Goal: Task Accomplishment & Management: Use online tool/utility

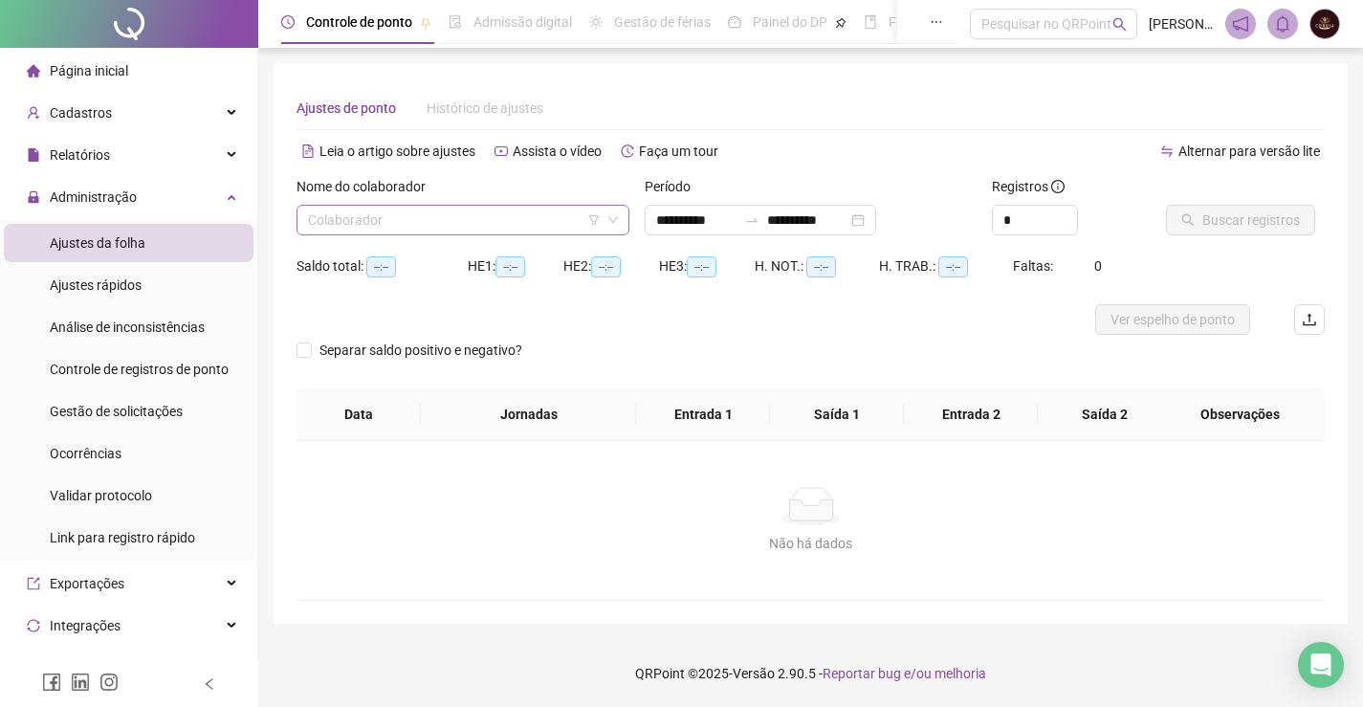
click at [515, 209] on input "search" at bounding box center [454, 220] width 293 height 29
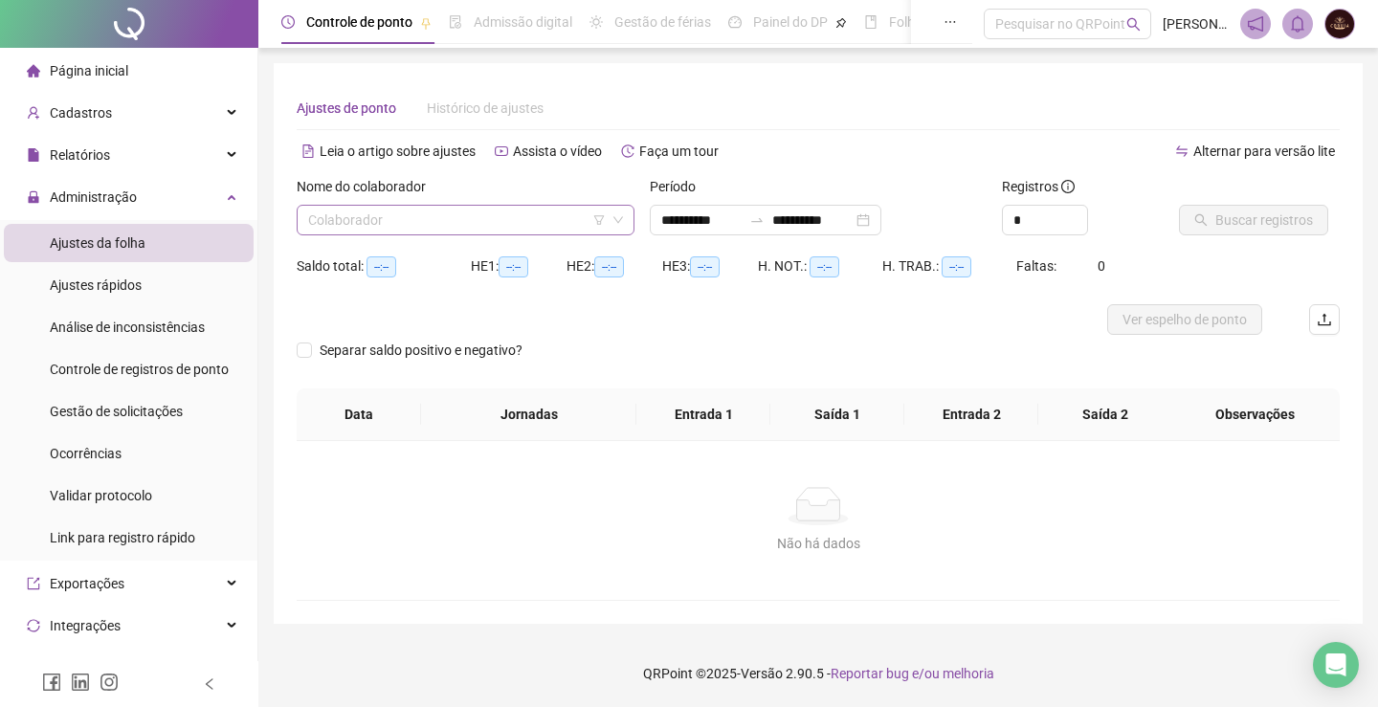
type input "**********"
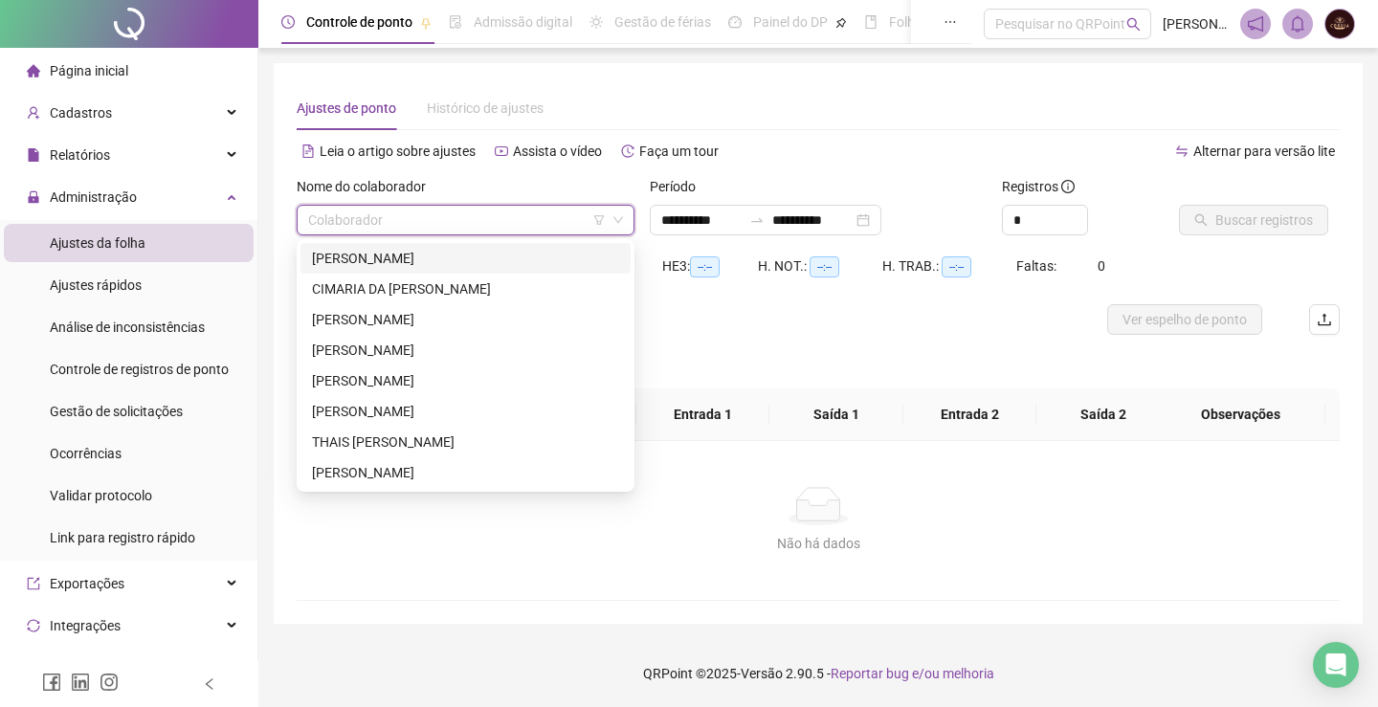
click at [529, 206] on input "search" at bounding box center [457, 220] width 298 height 29
click at [494, 253] on div "[PERSON_NAME]" at bounding box center [465, 258] width 307 height 21
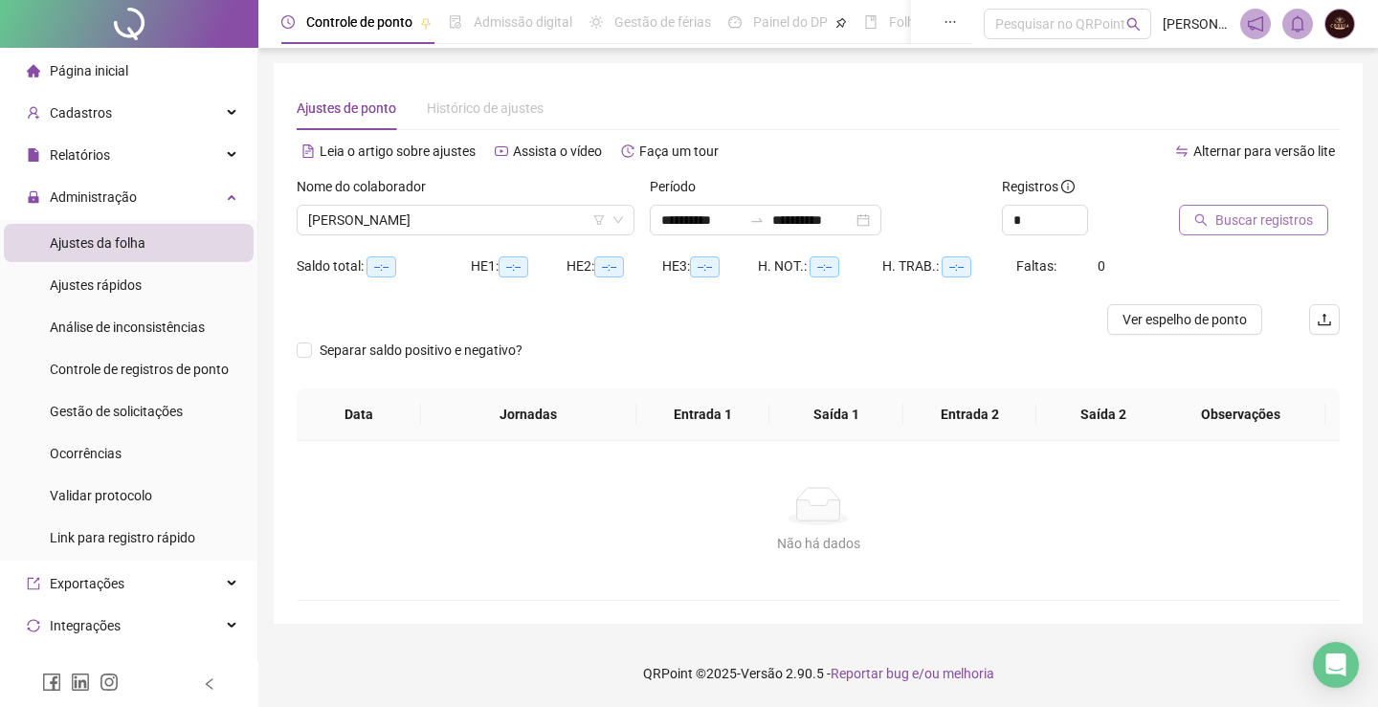
click at [1280, 216] on span "Buscar registros" at bounding box center [1264, 219] width 98 height 21
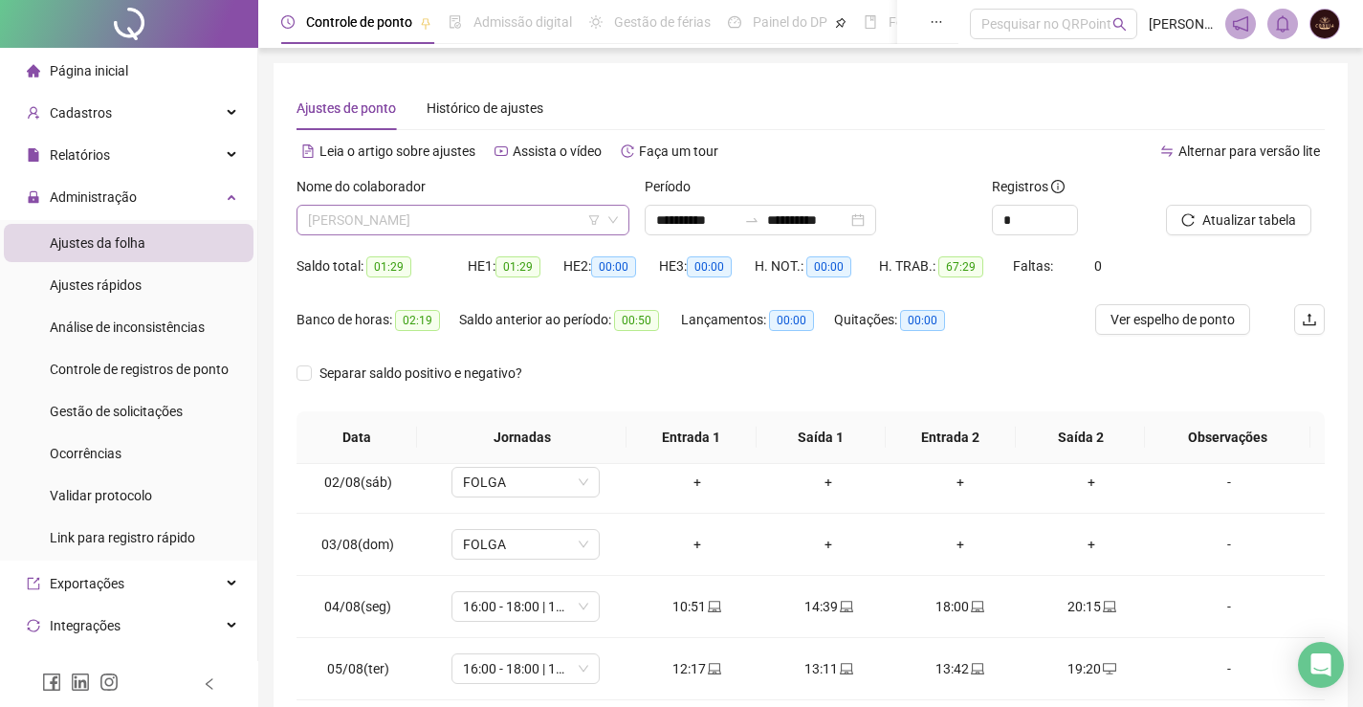
click at [459, 221] on span "[PERSON_NAME]" at bounding box center [463, 220] width 310 height 29
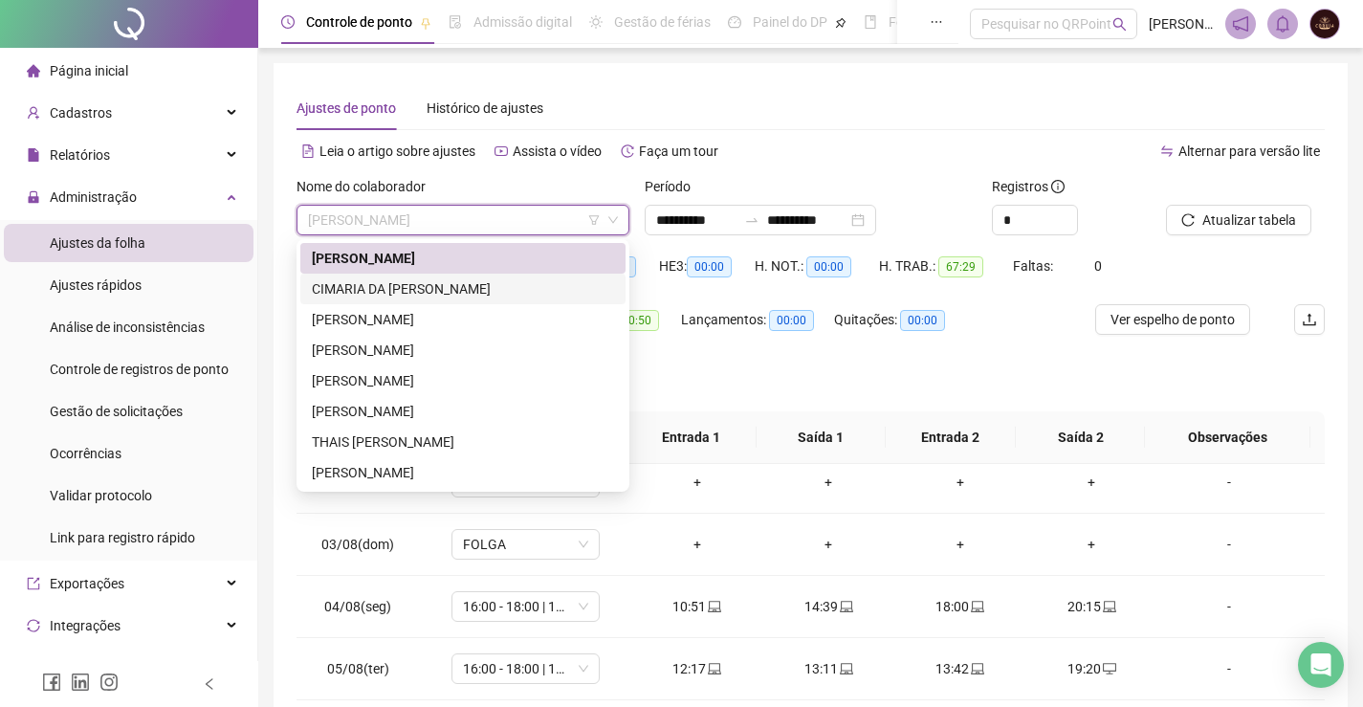
click at [412, 286] on div "CIMARIA DA [PERSON_NAME]" at bounding box center [463, 288] width 302 height 21
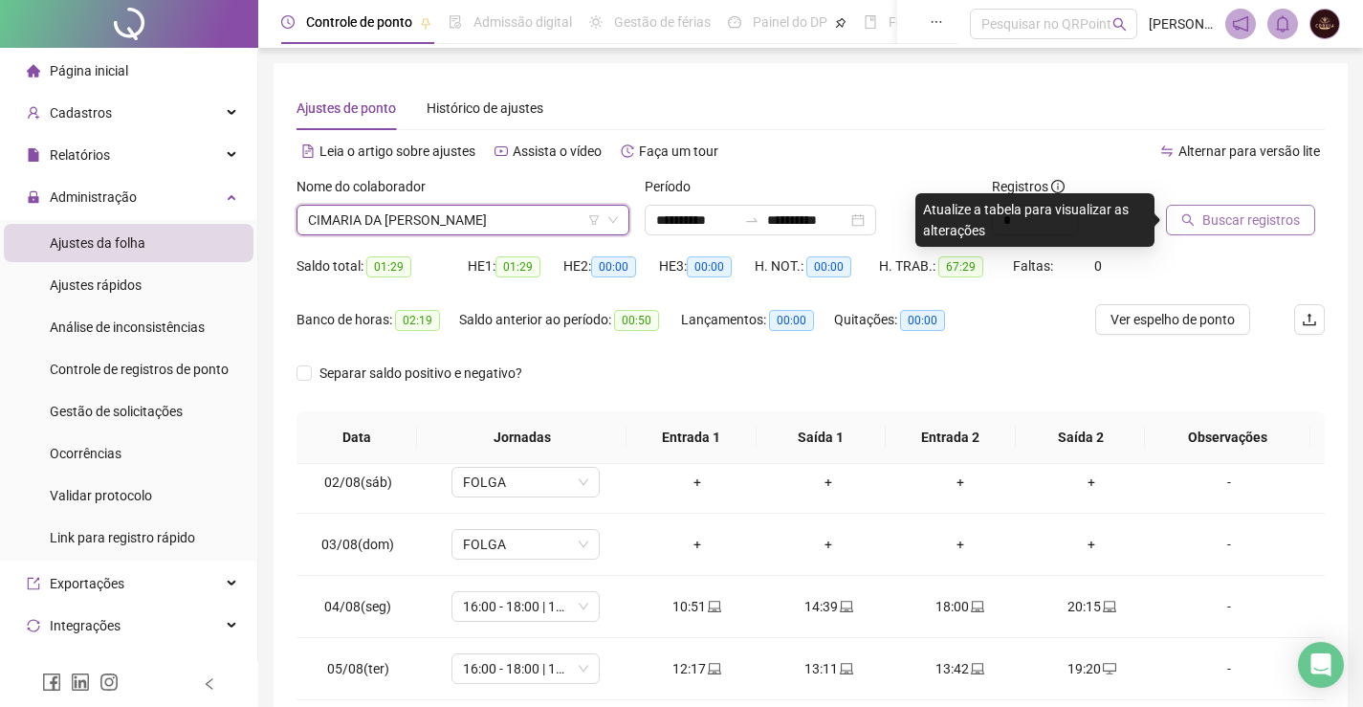
click at [1222, 230] on span "Buscar registros" at bounding box center [1251, 219] width 98 height 21
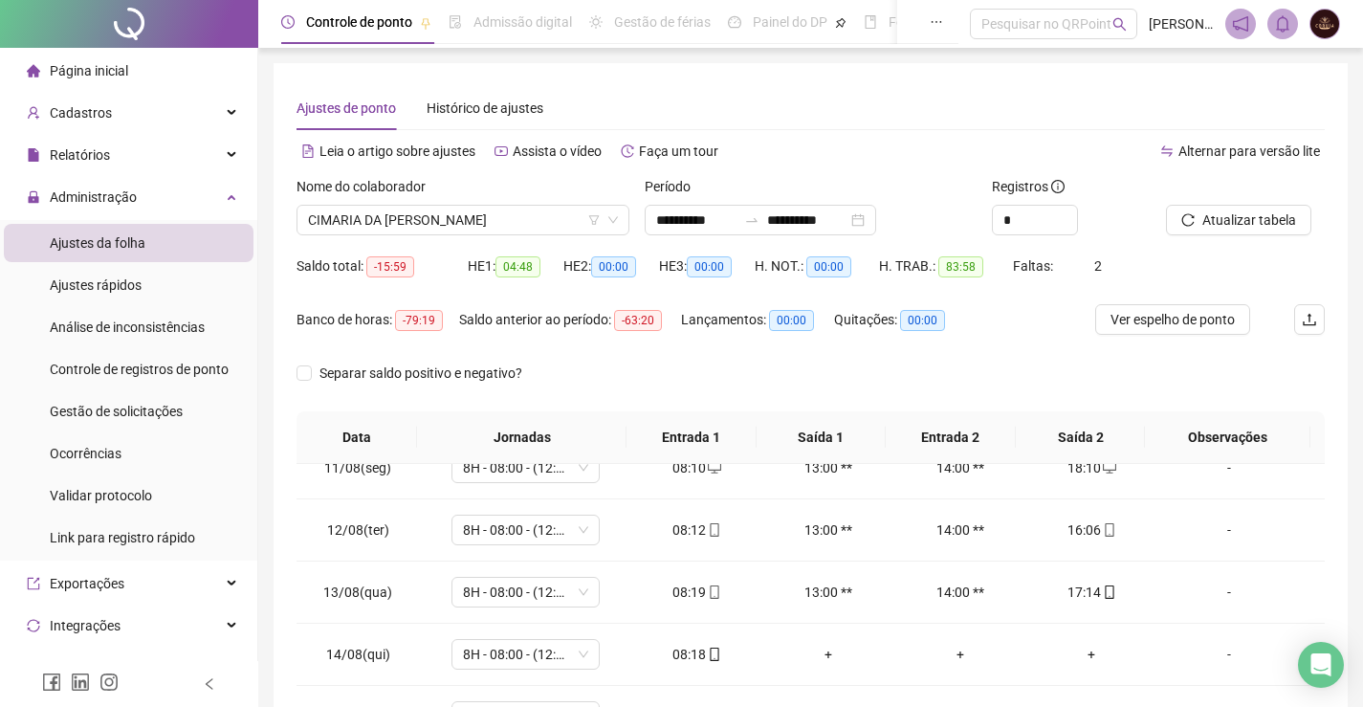
drag, startPoint x: 426, startPoint y: 223, endPoint x: 421, endPoint y: 238, distance: 16.0
click at [426, 223] on span "CIMARIA DA [PERSON_NAME]" at bounding box center [463, 220] width 310 height 29
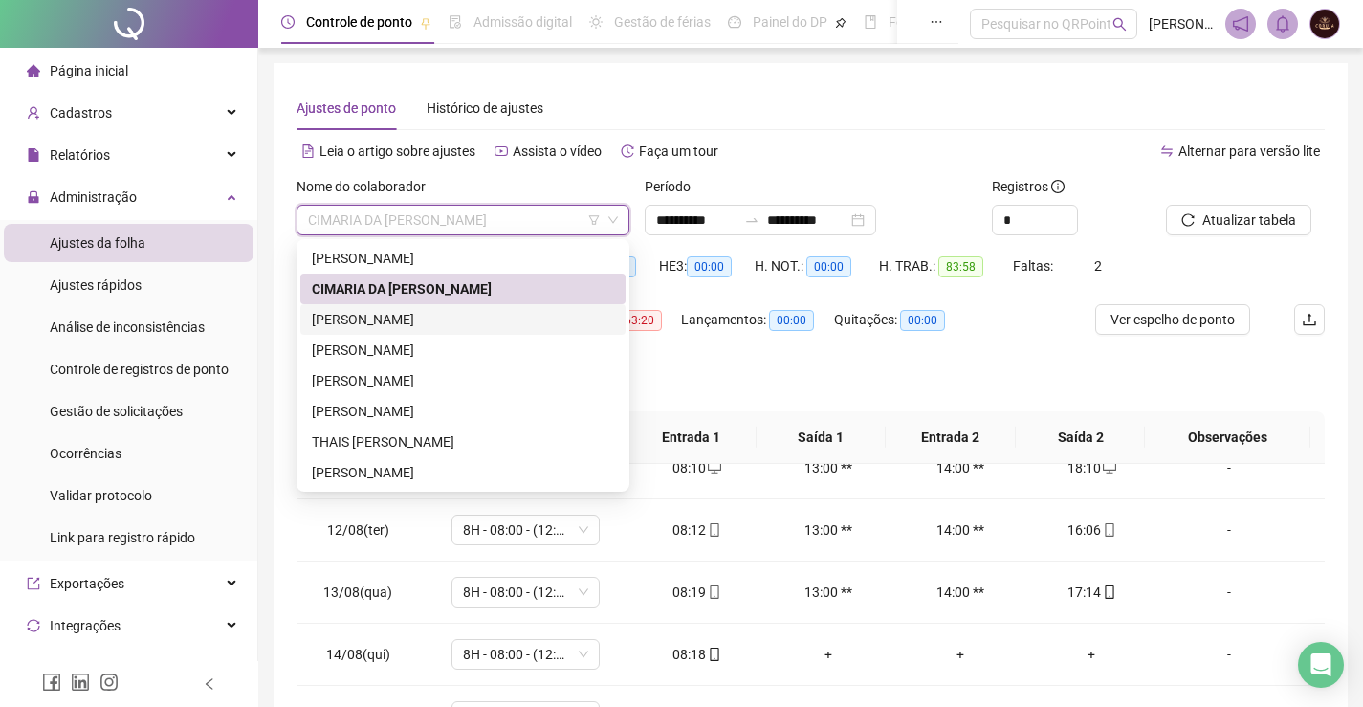
click at [399, 306] on div "[PERSON_NAME]" at bounding box center [462, 319] width 325 height 31
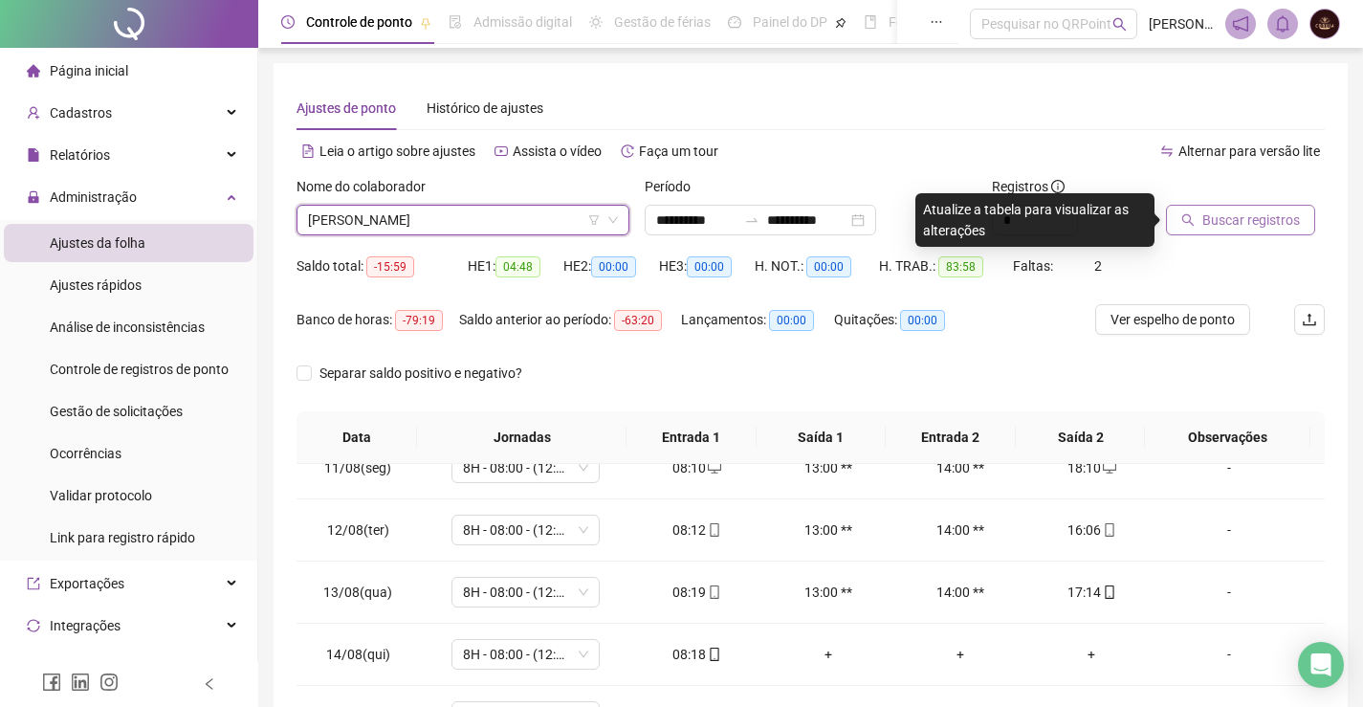
click at [1201, 216] on button "Buscar registros" at bounding box center [1240, 220] width 149 height 31
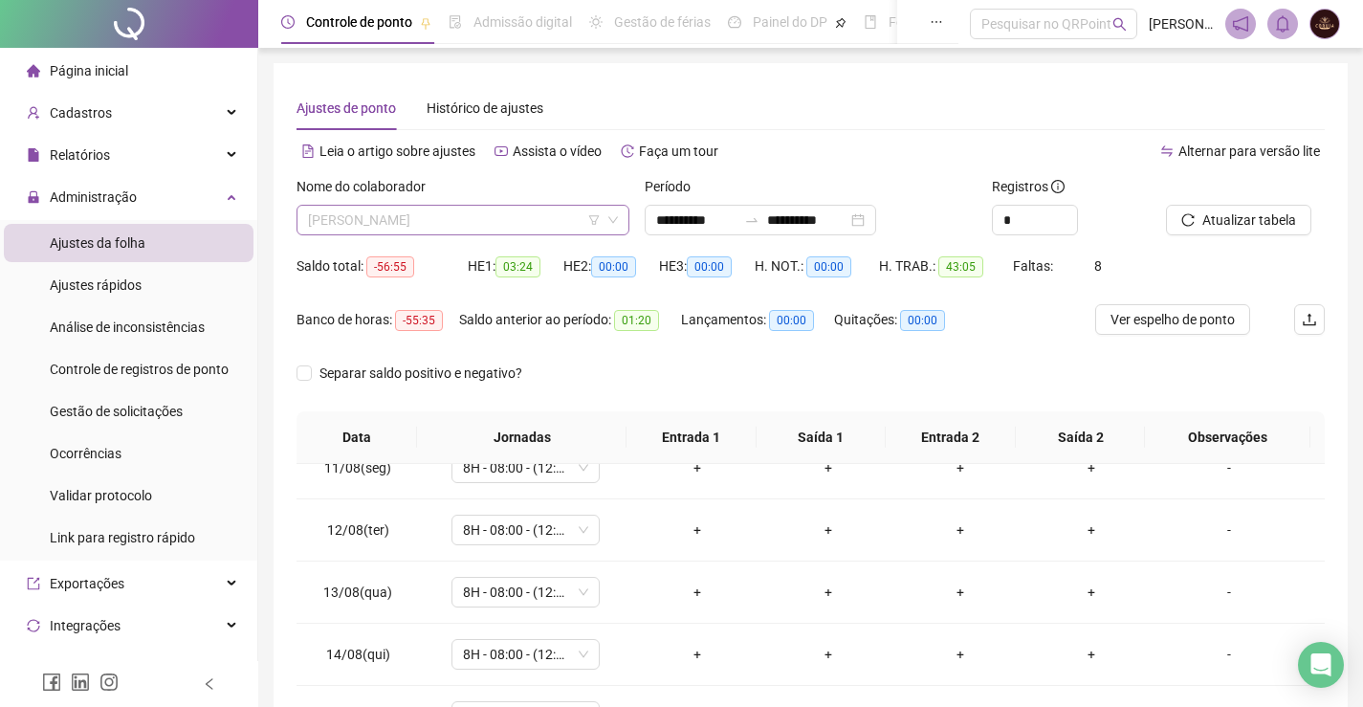
click at [436, 226] on span "[PERSON_NAME]" at bounding box center [463, 220] width 310 height 29
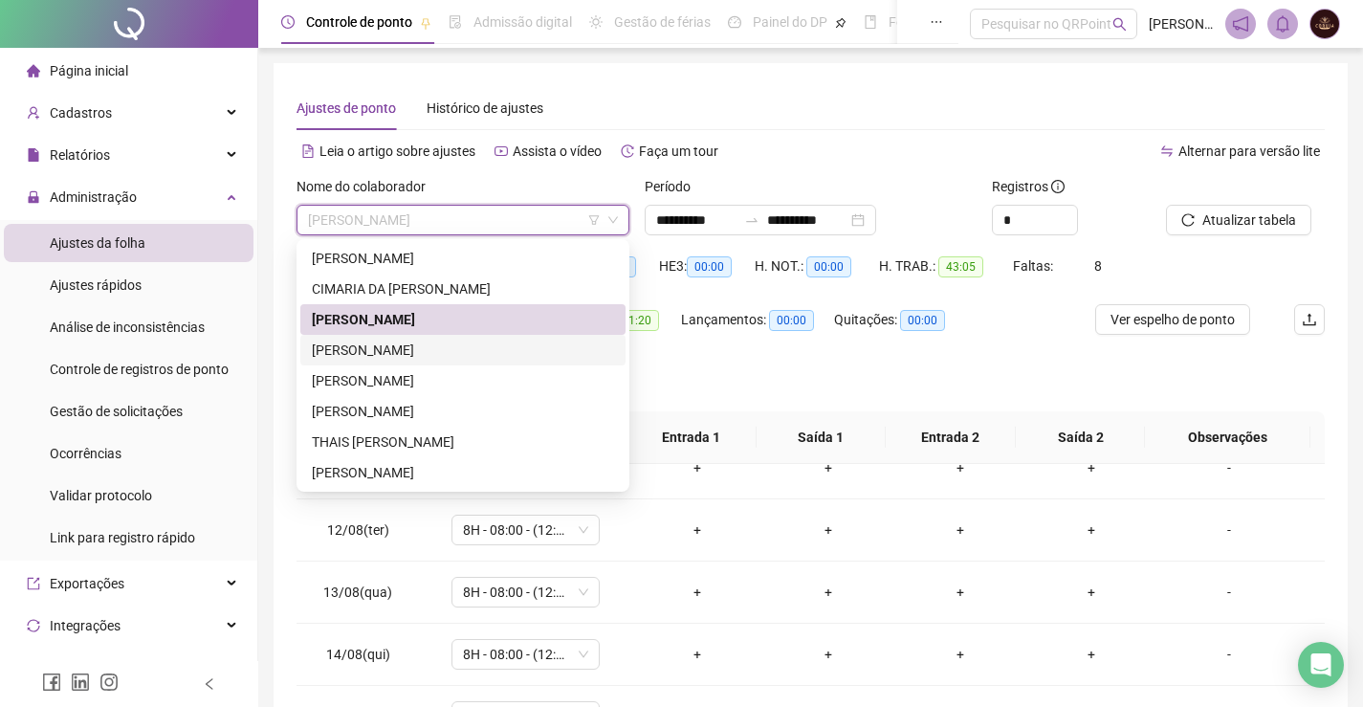
click at [420, 349] on div "[PERSON_NAME]" at bounding box center [463, 350] width 302 height 21
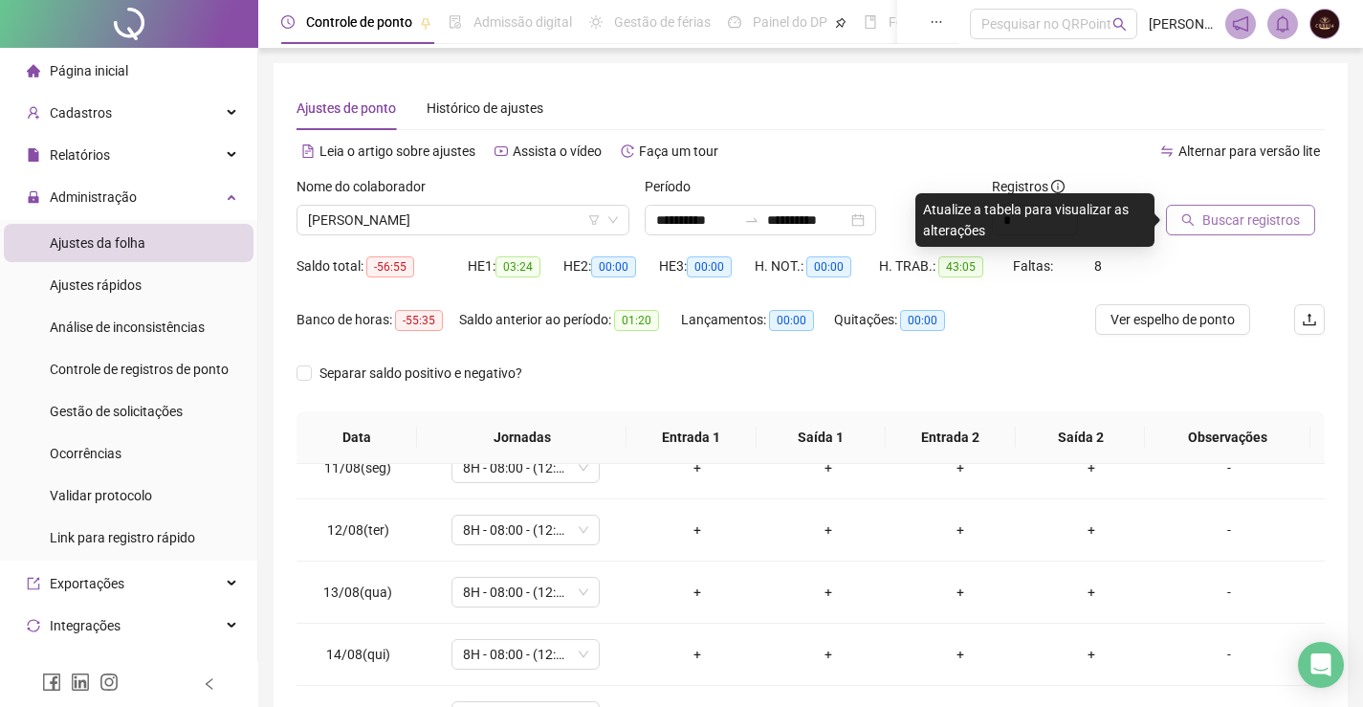
click at [1284, 221] on span "Buscar registros" at bounding box center [1251, 219] width 98 height 21
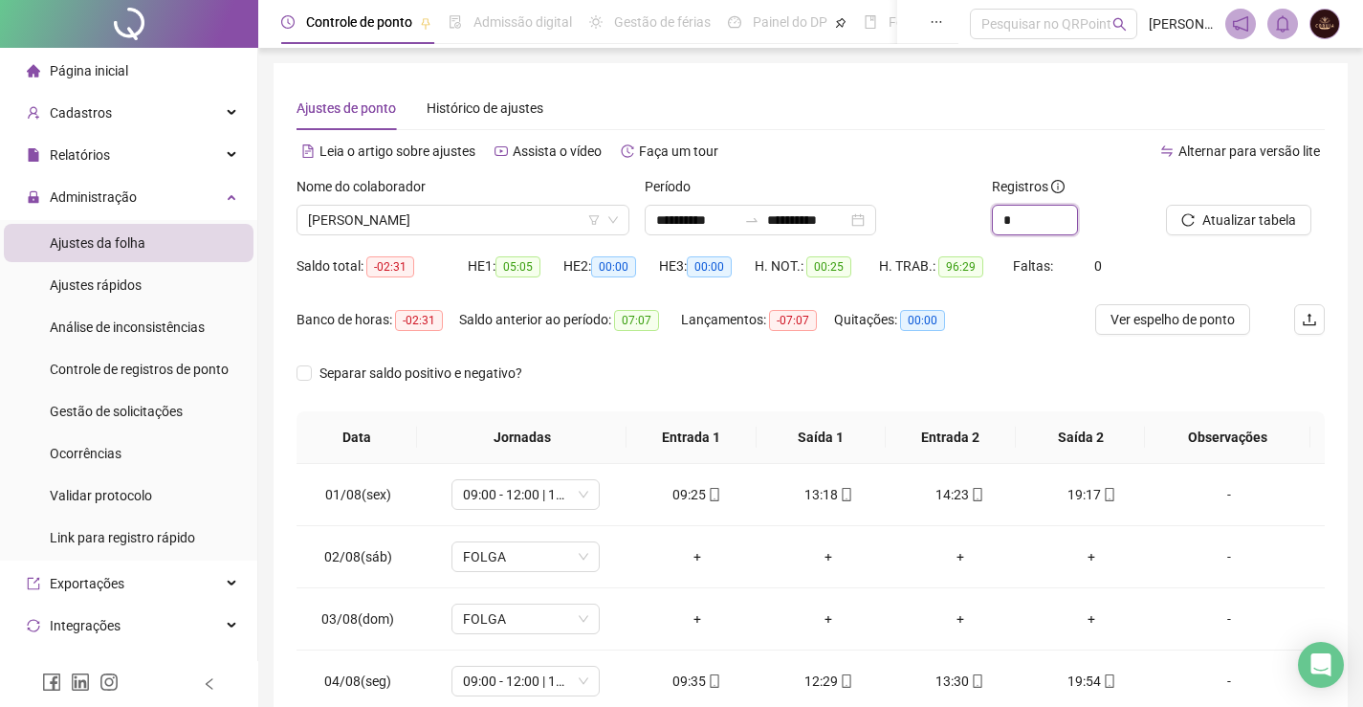
drag, startPoint x: 1028, startPoint y: 210, endPoint x: 940, endPoint y: 220, distance: 88.5
click at [940, 220] on div "**********" at bounding box center [811, 213] width 1044 height 75
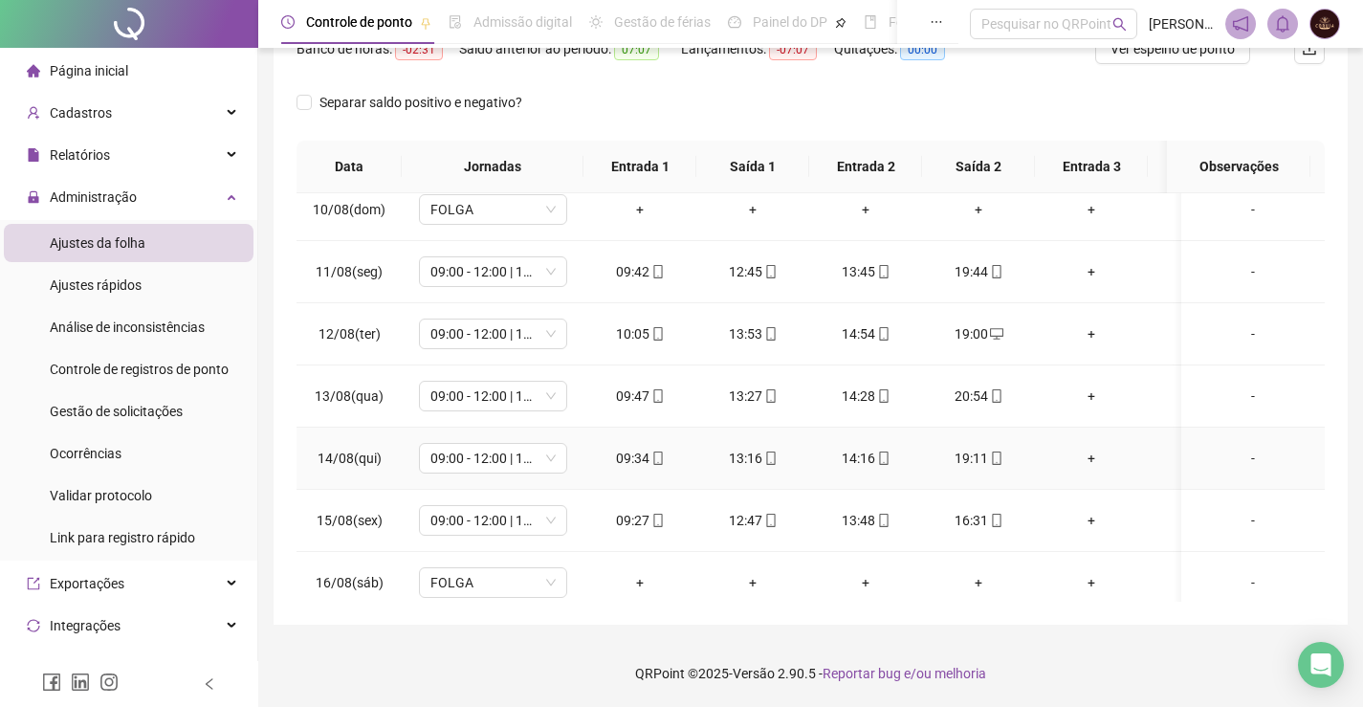
scroll to position [663, 0]
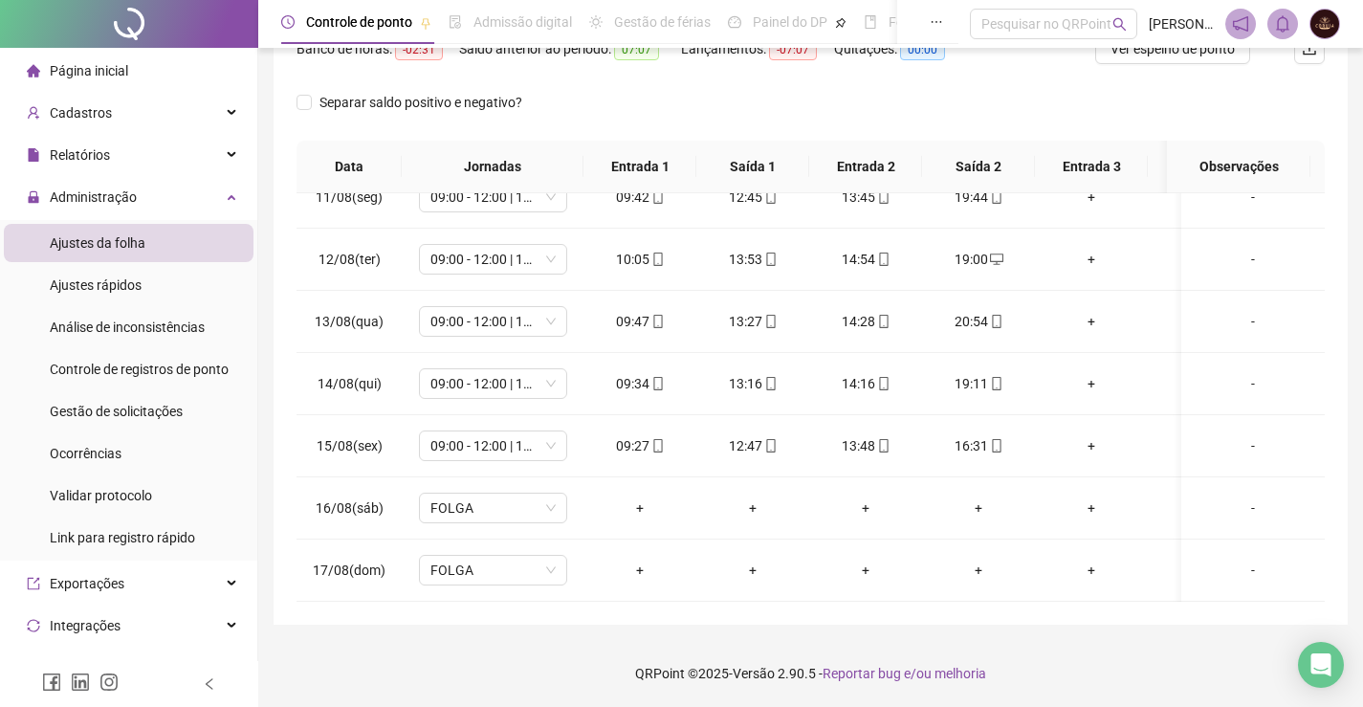
type input "*"
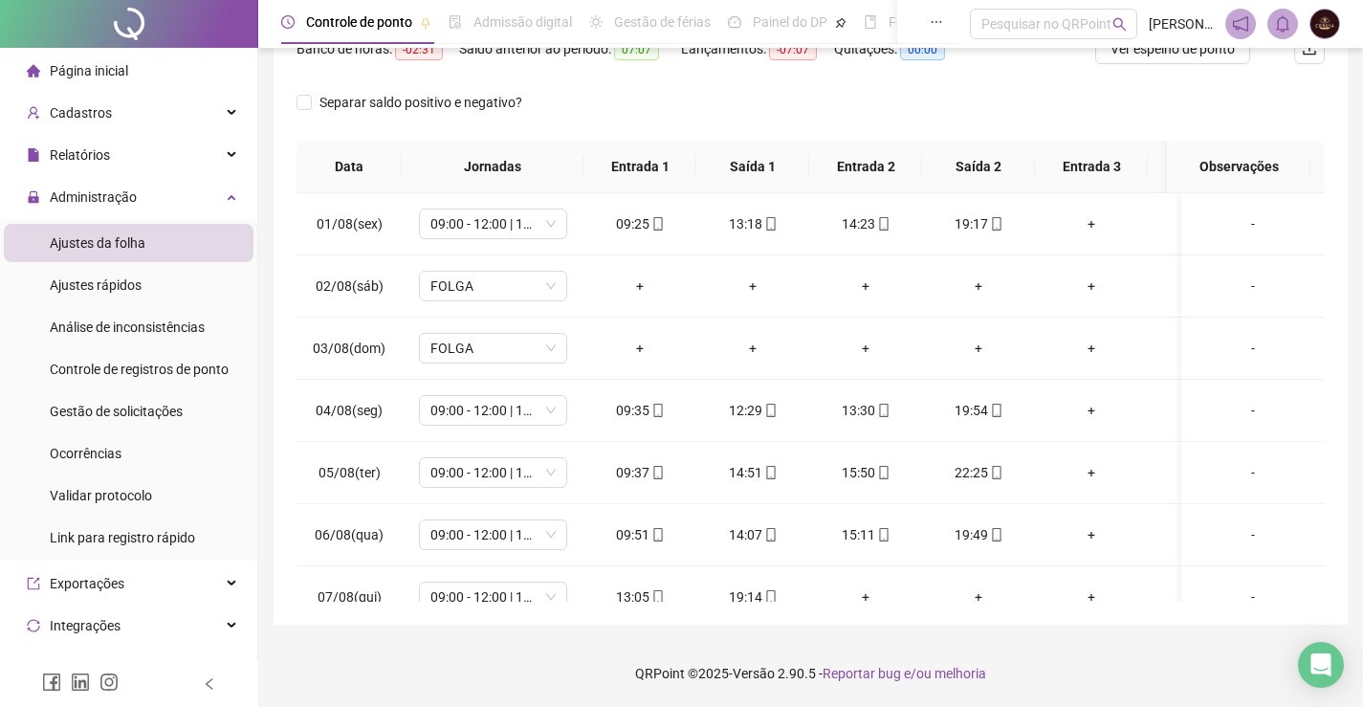
scroll to position [0, 0]
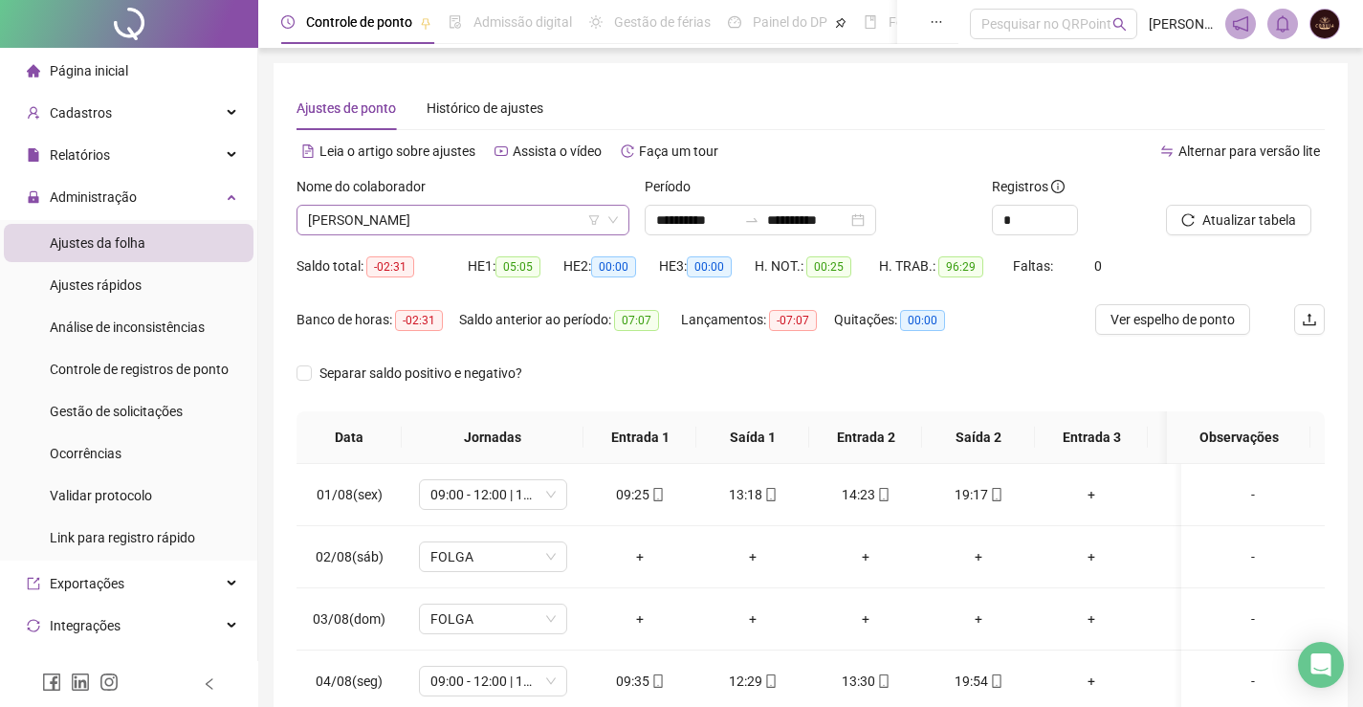
click at [432, 200] on div "Nome do colaborador" at bounding box center [463, 190] width 333 height 29
click at [438, 226] on span "[PERSON_NAME]" at bounding box center [463, 220] width 310 height 29
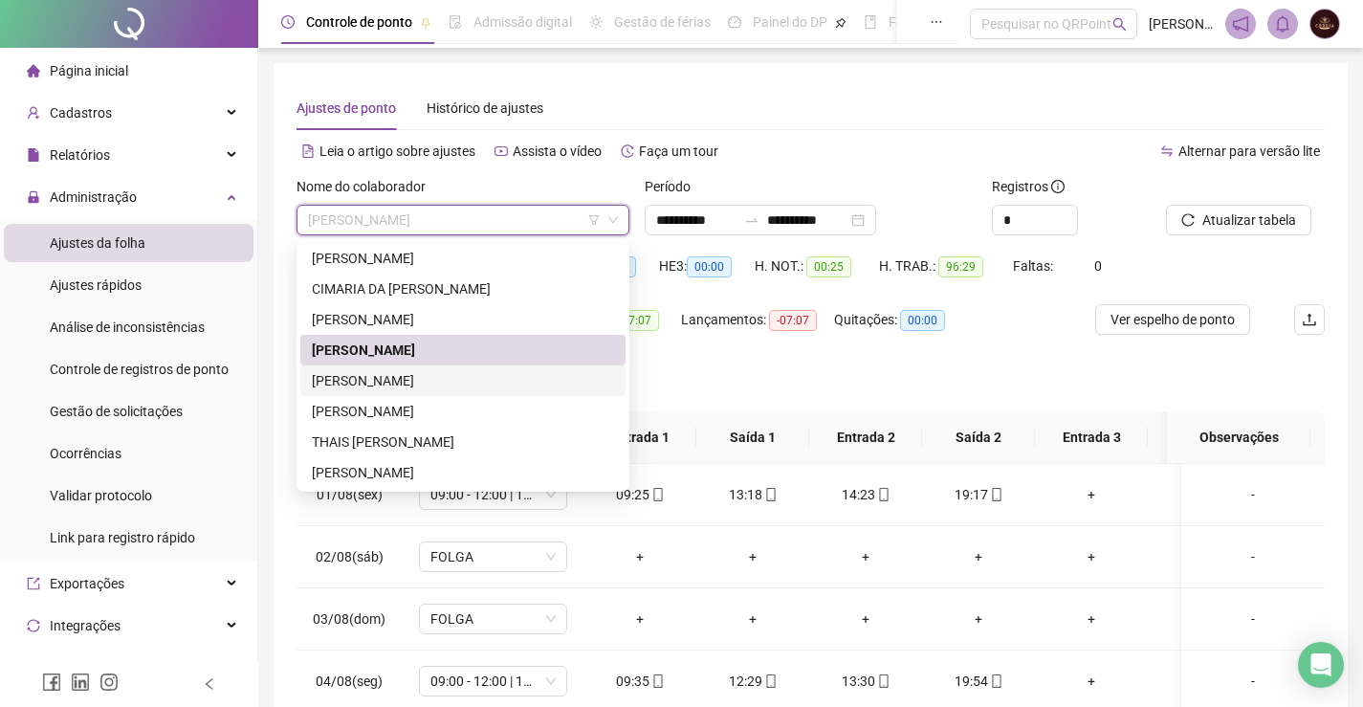
drag, startPoint x: 409, startPoint y: 379, endPoint x: 510, endPoint y: 379, distance: 100.4
click at [410, 379] on div "[PERSON_NAME]" at bounding box center [463, 380] width 302 height 21
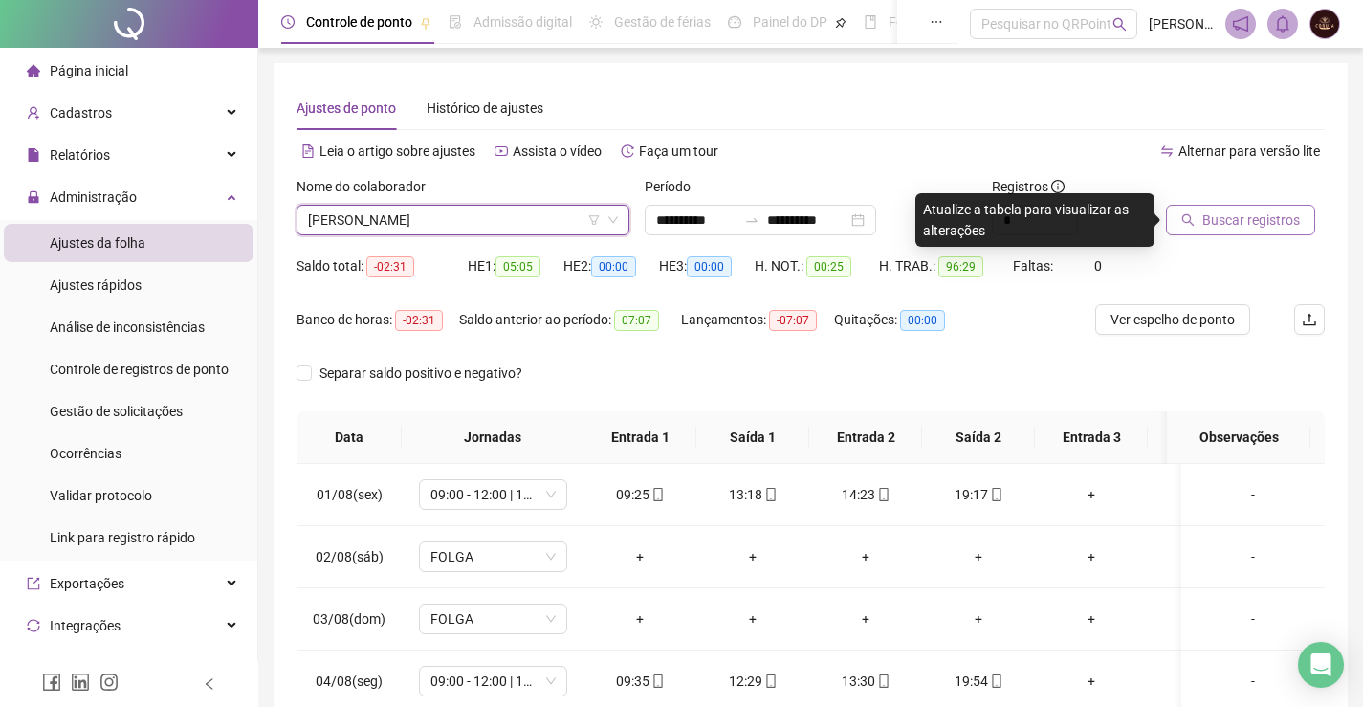
click at [1236, 214] on span "Buscar registros" at bounding box center [1251, 219] width 98 height 21
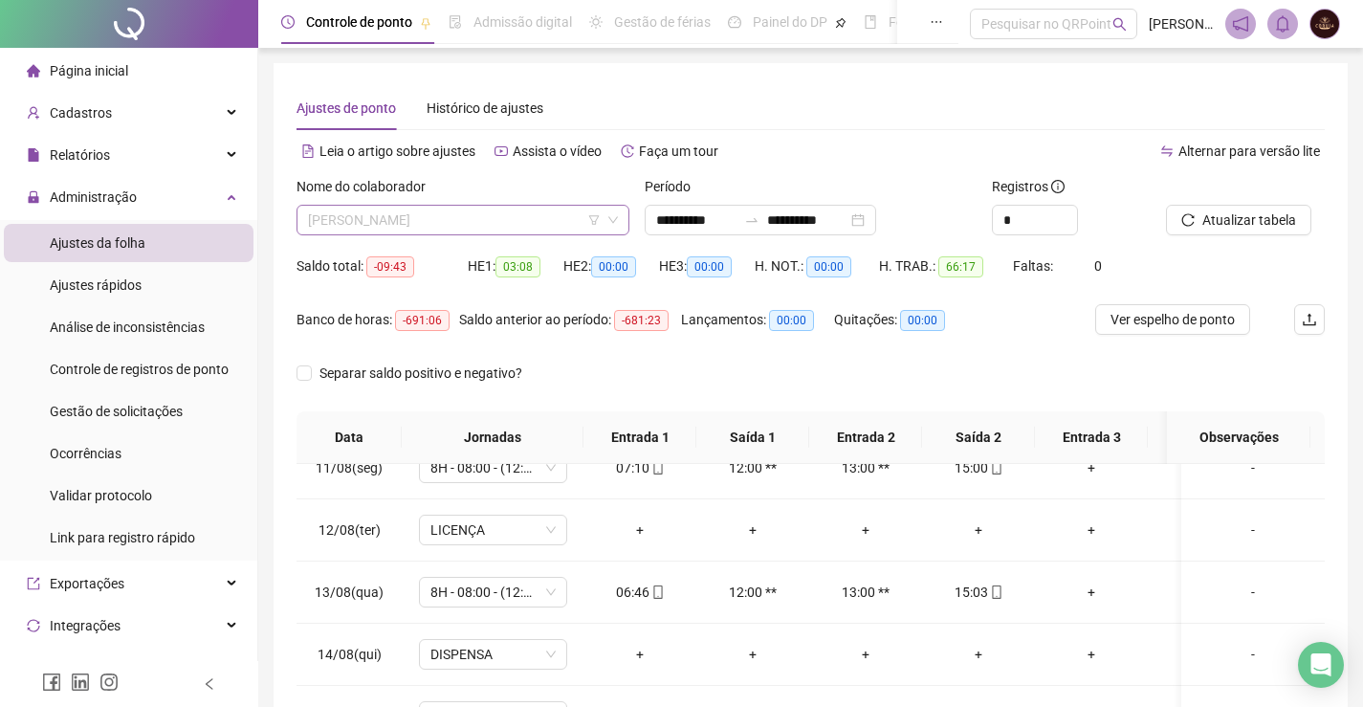
click at [390, 222] on span "[PERSON_NAME]" at bounding box center [463, 220] width 310 height 29
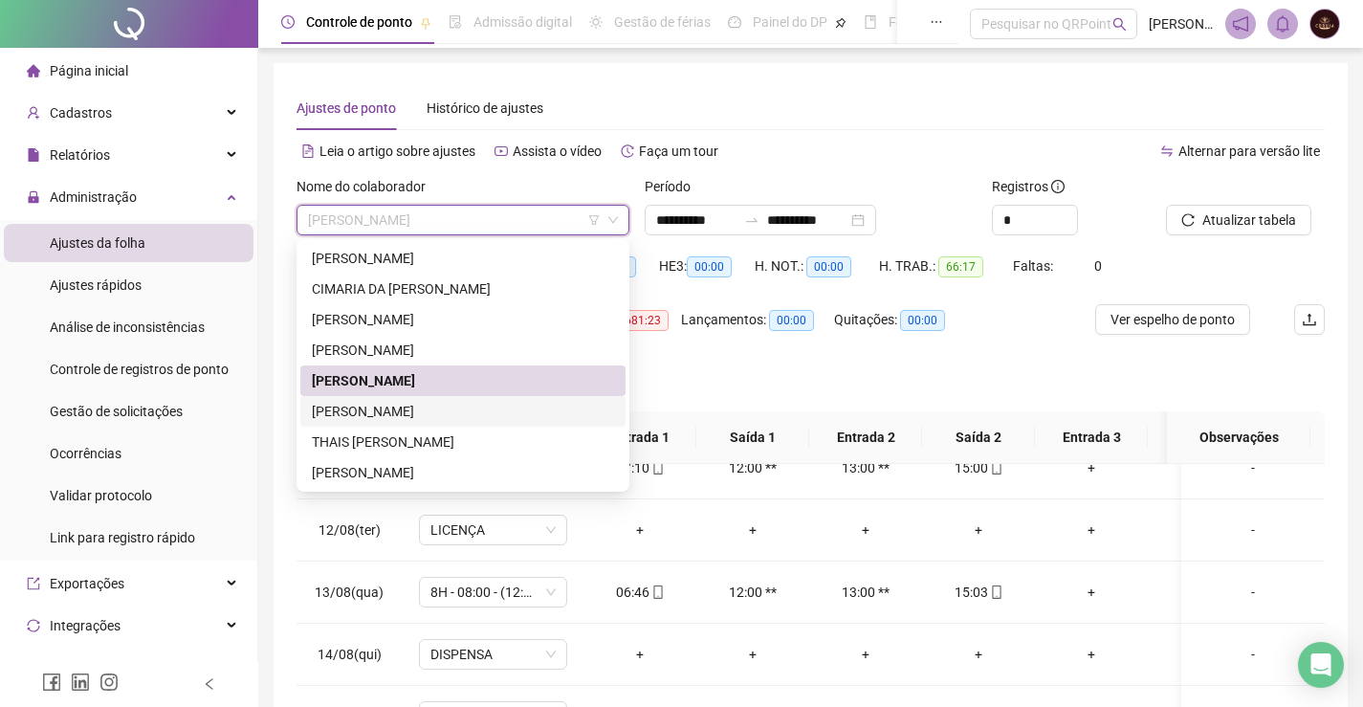
click at [370, 413] on div "[PERSON_NAME]" at bounding box center [463, 411] width 302 height 21
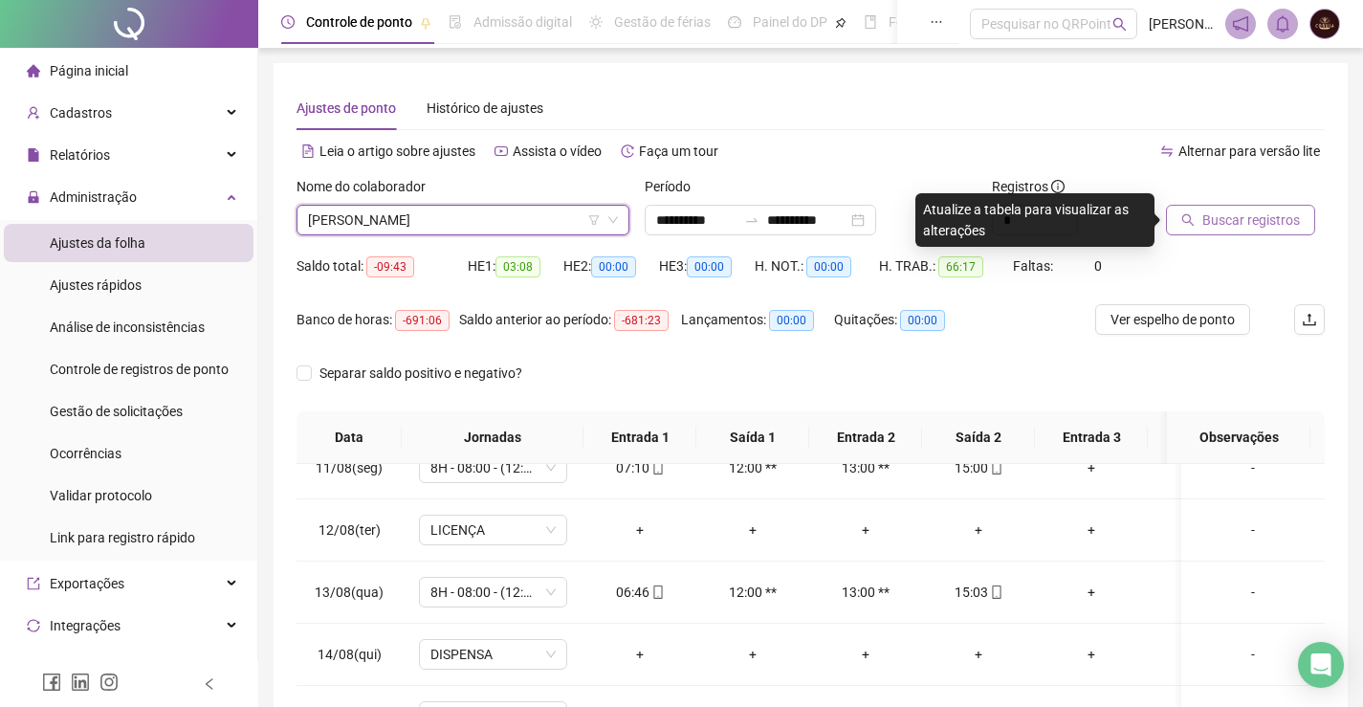
click at [1225, 217] on span "Buscar registros" at bounding box center [1251, 219] width 98 height 21
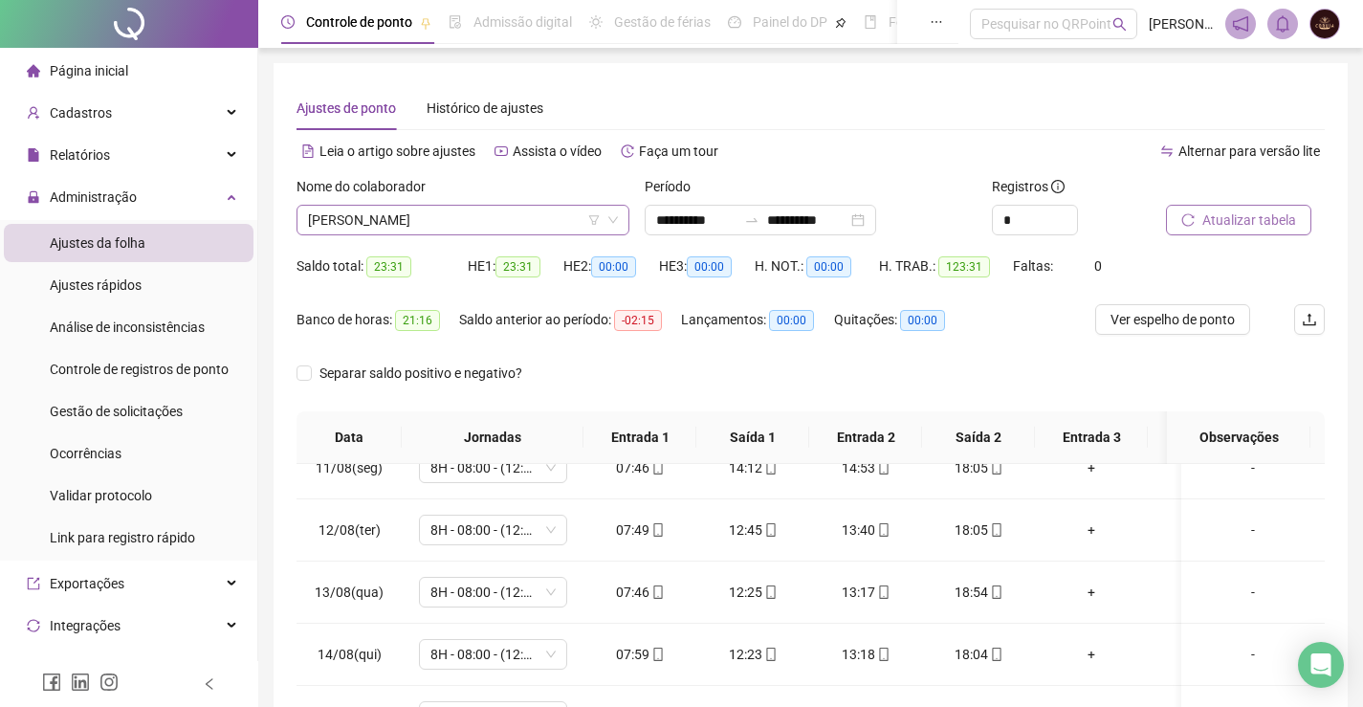
click at [457, 224] on span "[PERSON_NAME]" at bounding box center [463, 220] width 310 height 29
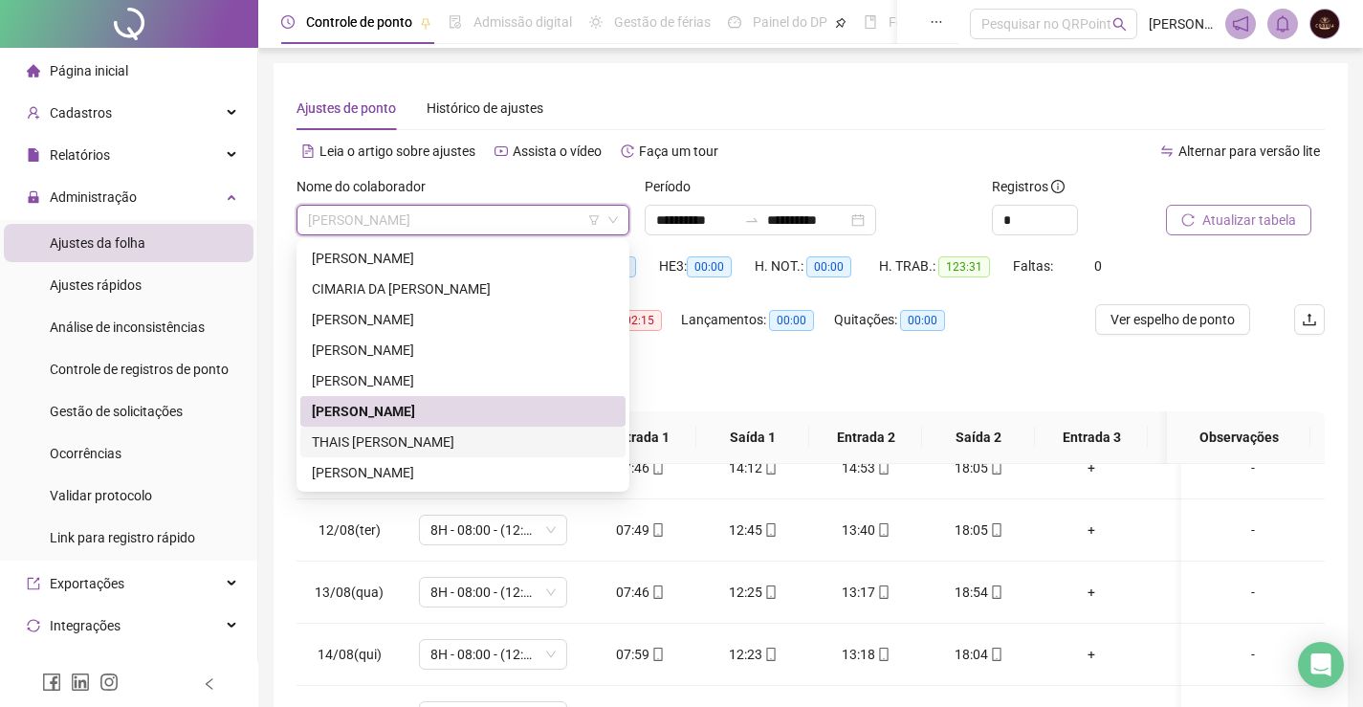
click at [397, 445] on div "THAIS [PERSON_NAME]" at bounding box center [463, 441] width 302 height 21
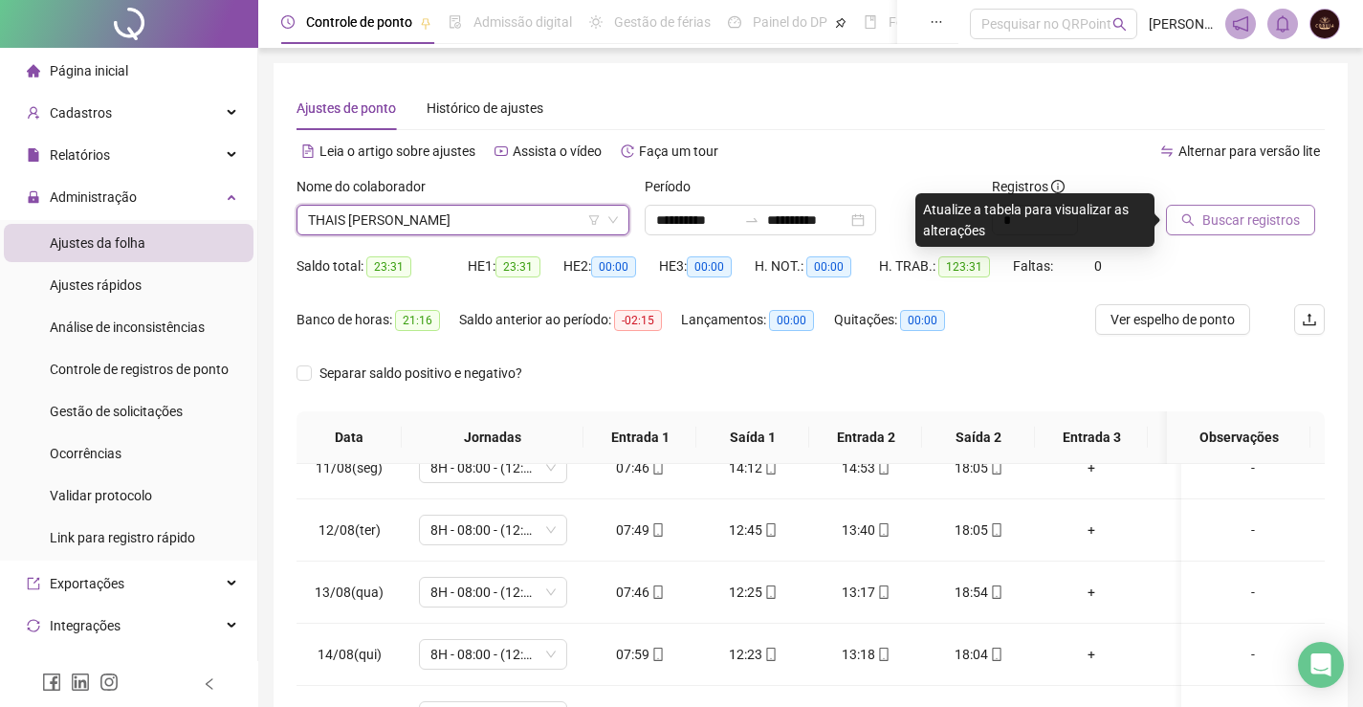
click at [1244, 212] on span "Buscar registros" at bounding box center [1251, 219] width 98 height 21
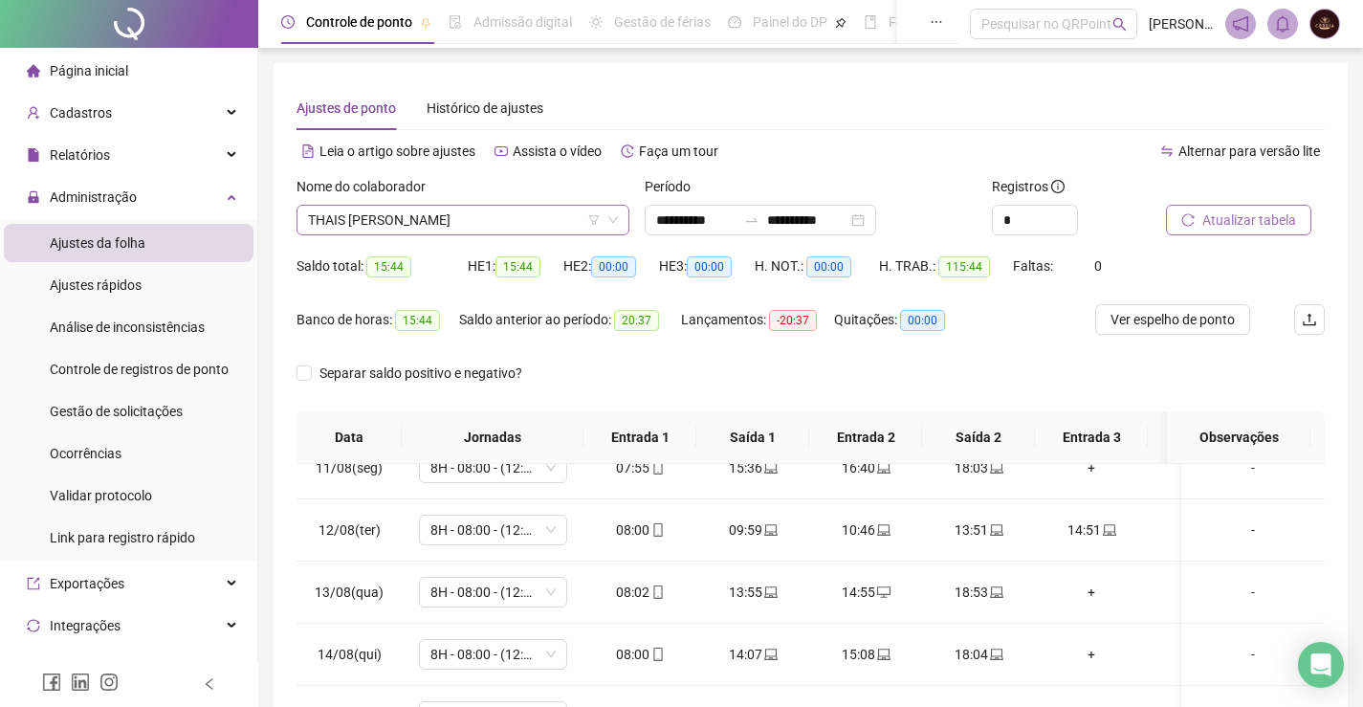
click at [402, 220] on span "THAIS [PERSON_NAME]" at bounding box center [463, 220] width 310 height 29
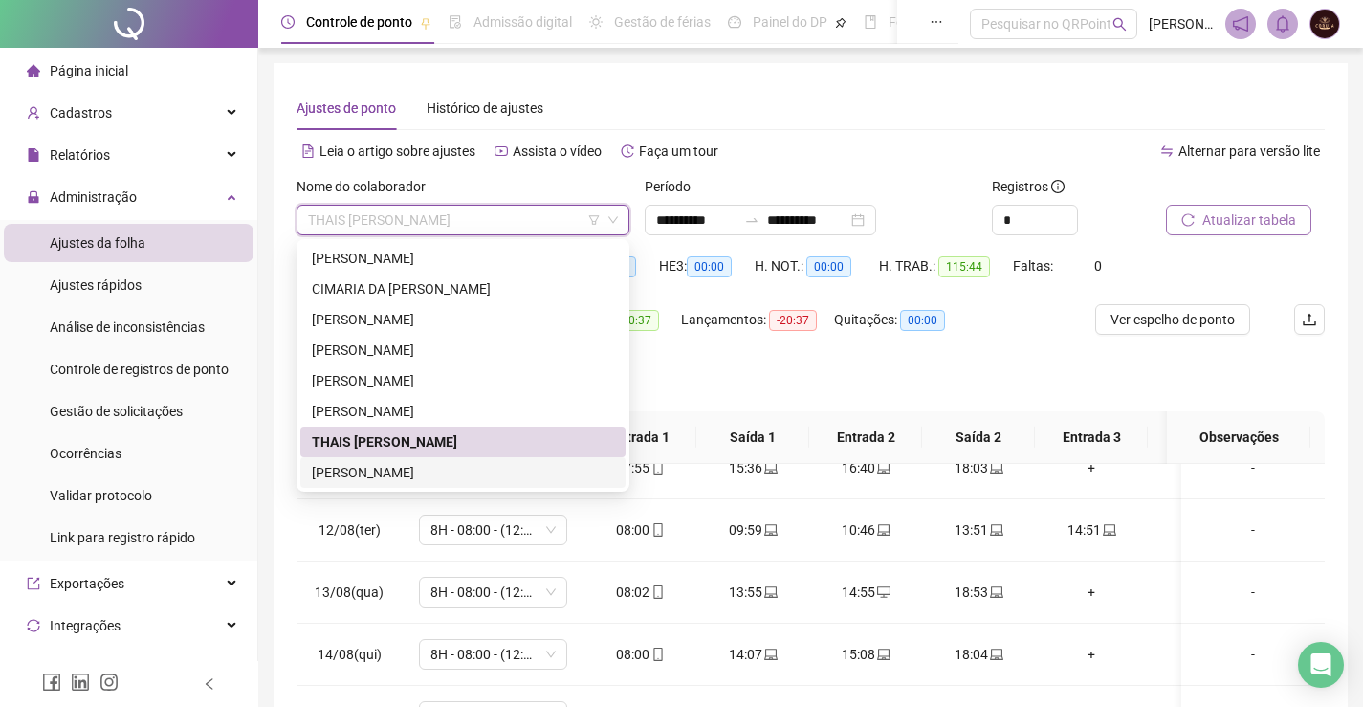
click at [412, 465] on div "[PERSON_NAME]" at bounding box center [463, 472] width 302 height 21
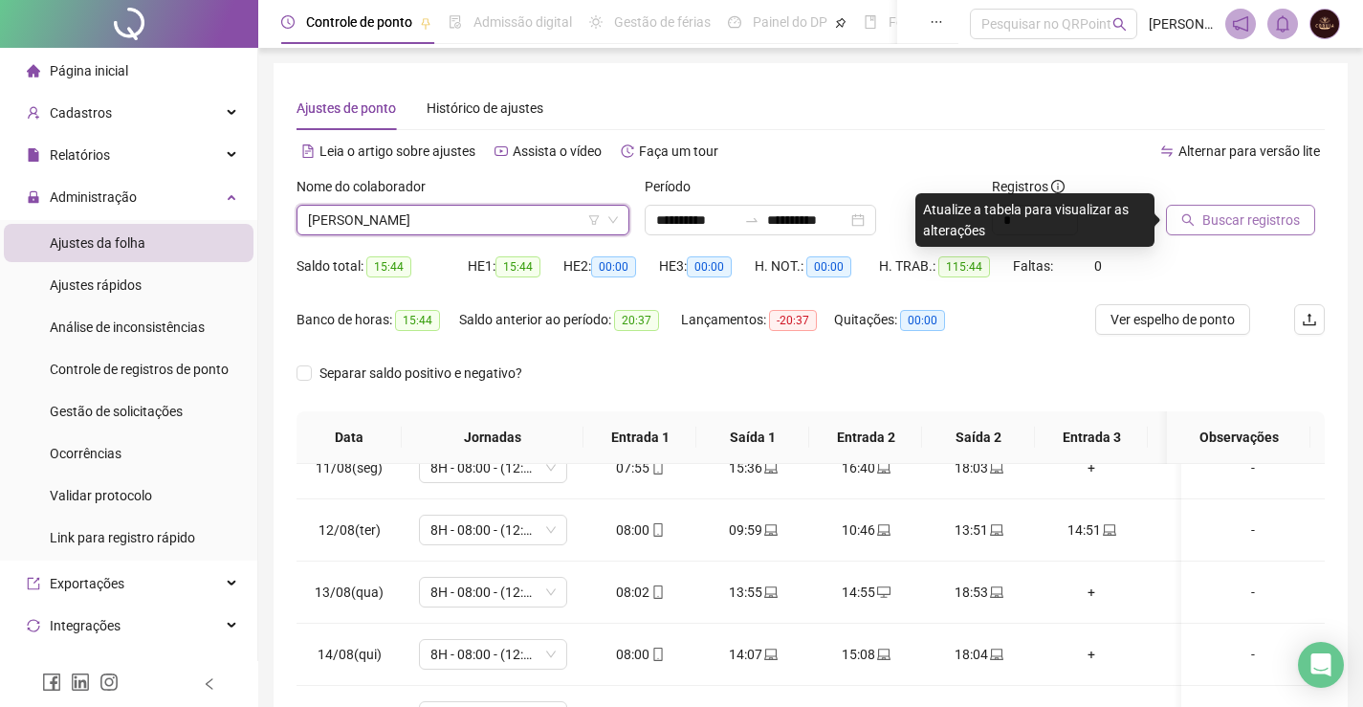
click at [1281, 220] on span "Buscar registros" at bounding box center [1251, 219] width 98 height 21
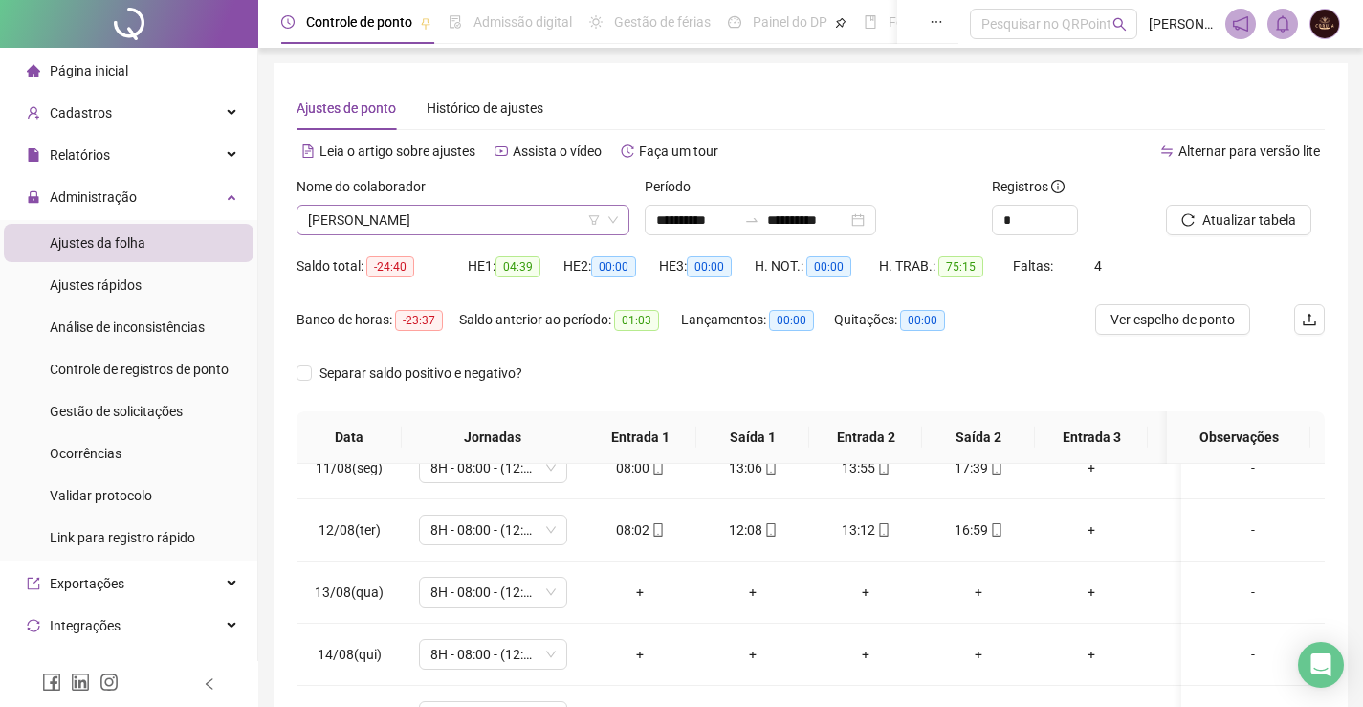
click at [523, 223] on span "[PERSON_NAME]" at bounding box center [463, 220] width 310 height 29
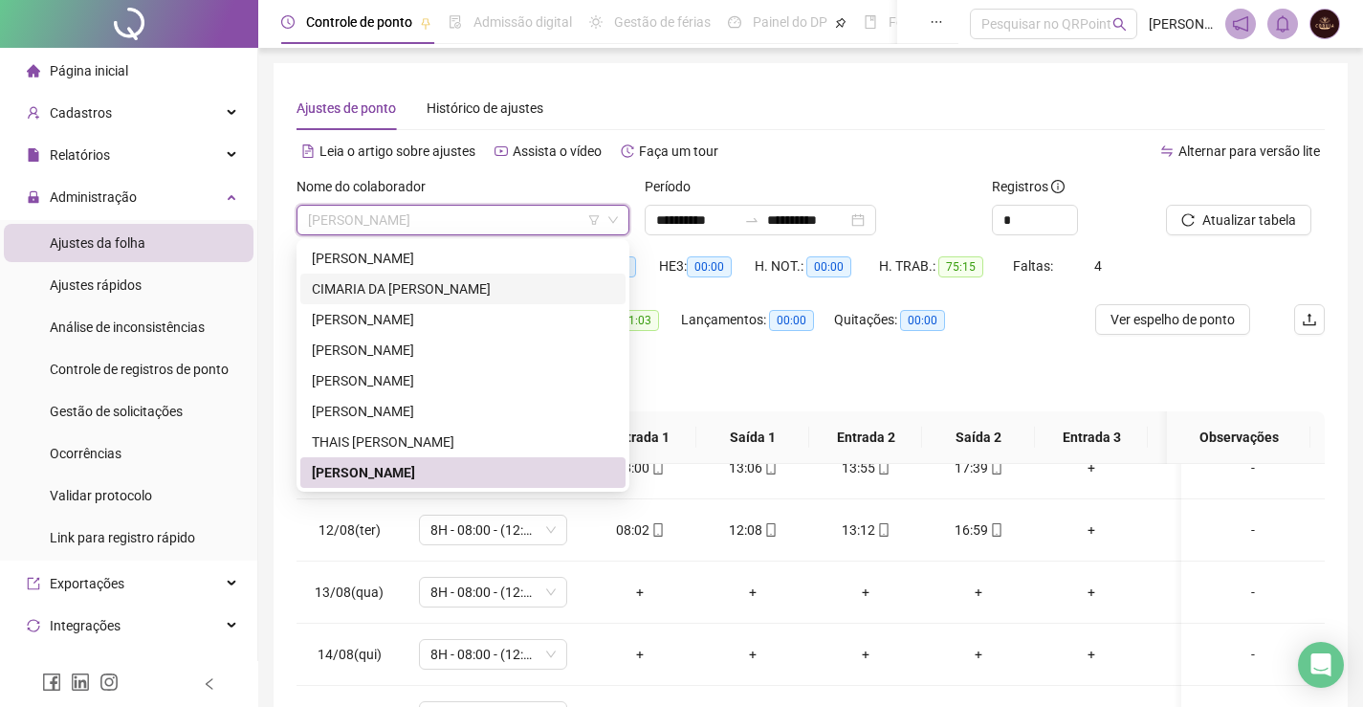
click at [403, 293] on div "CIMARIA DA [PERSON_NAME]" at bounding box center [463, 288] width 302 height 21
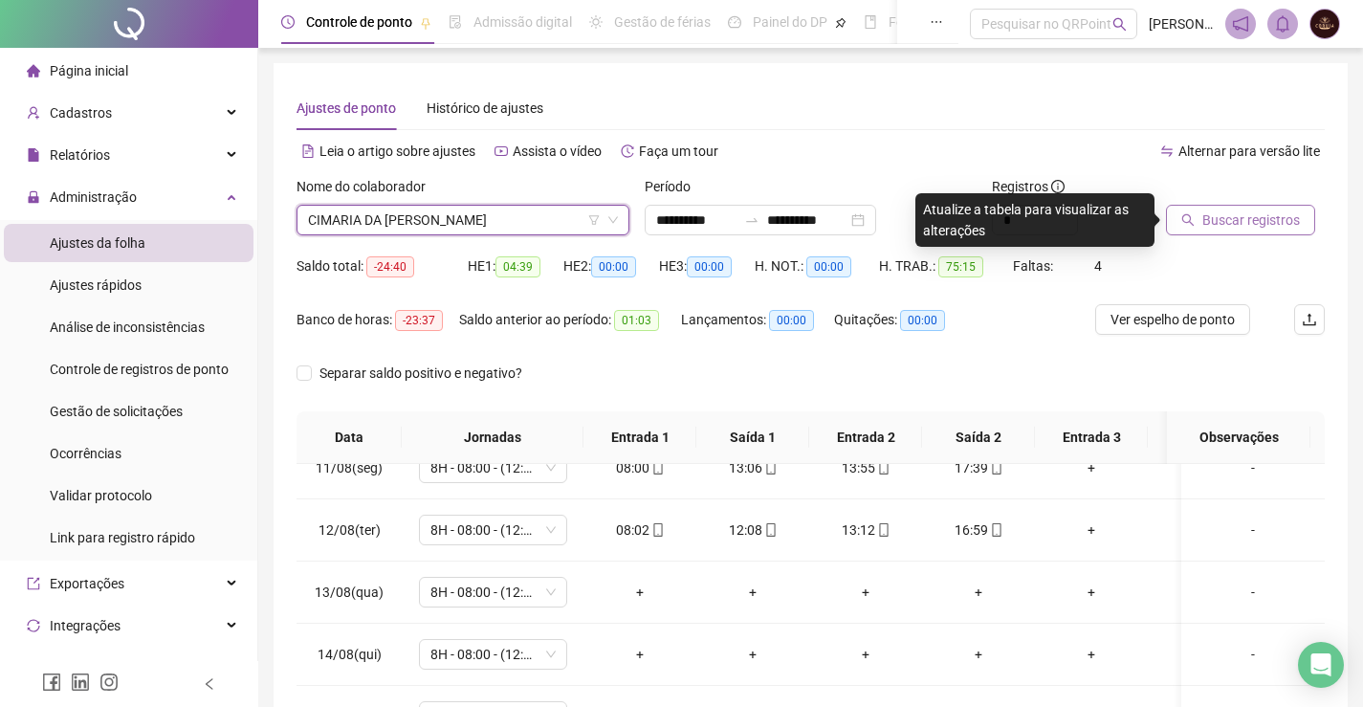
click at [1245, 219] on span "Buscar registros" at bounding box center [1251, 219] width 98 height 21
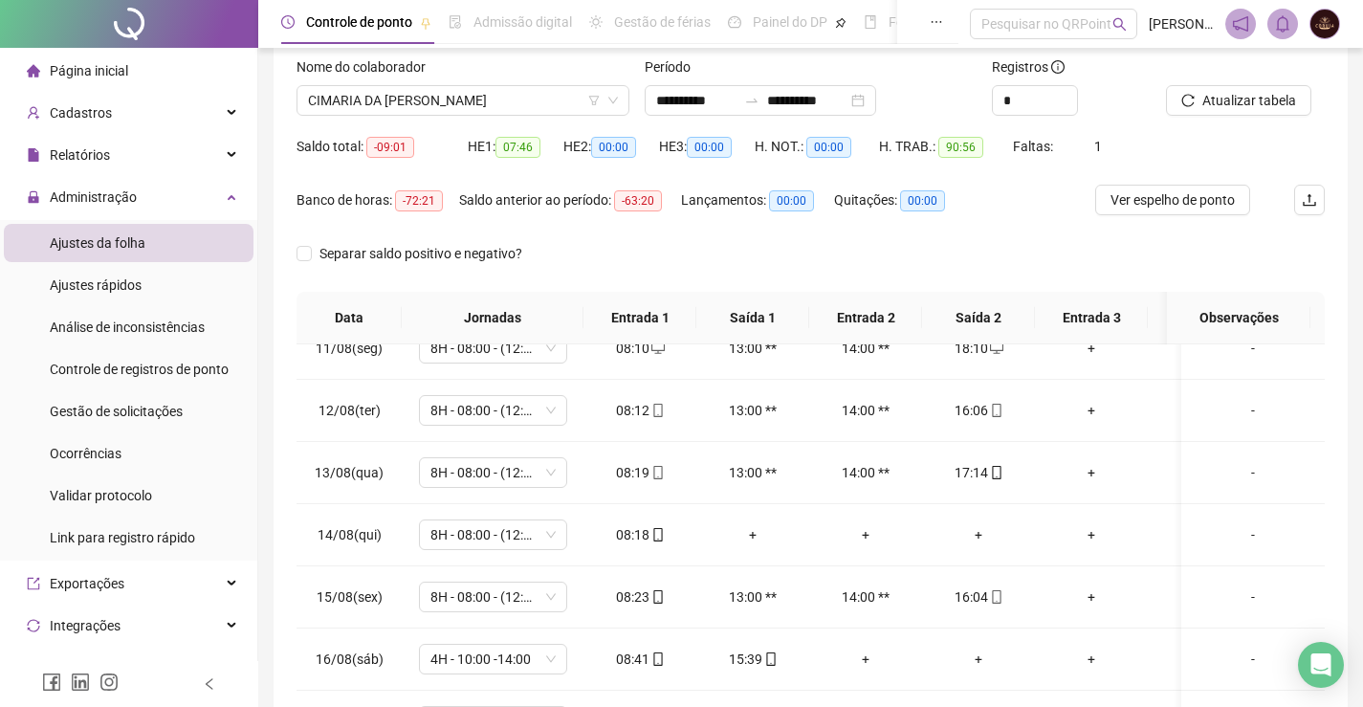
scroll to position [271, 0]
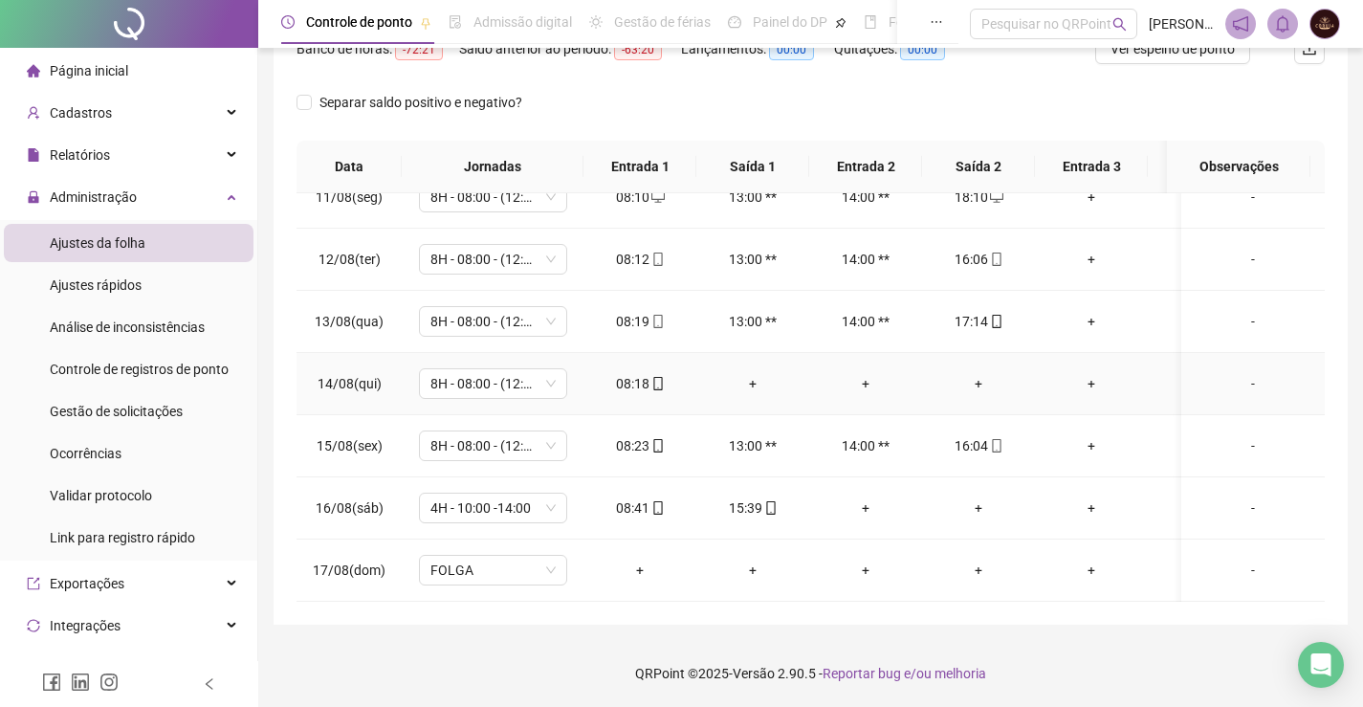
click at [748, 373] on div "+" at bounding box center [753, 383] width 82 height 21
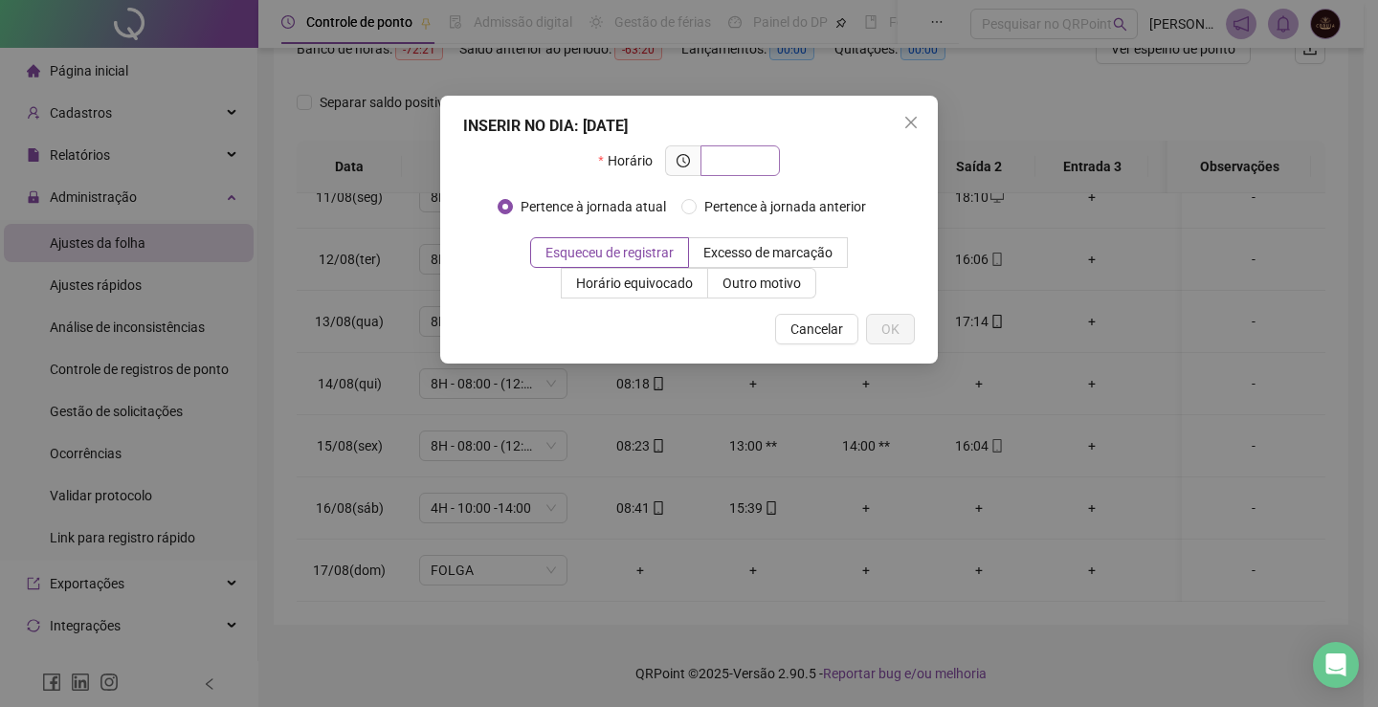
click at [764, 145] on span at bounding box center [739, 160] width 79 height 31
type input "*****"
click at [904, 321] on button "OK" at bounding box center [890, 329] width 49 height 31
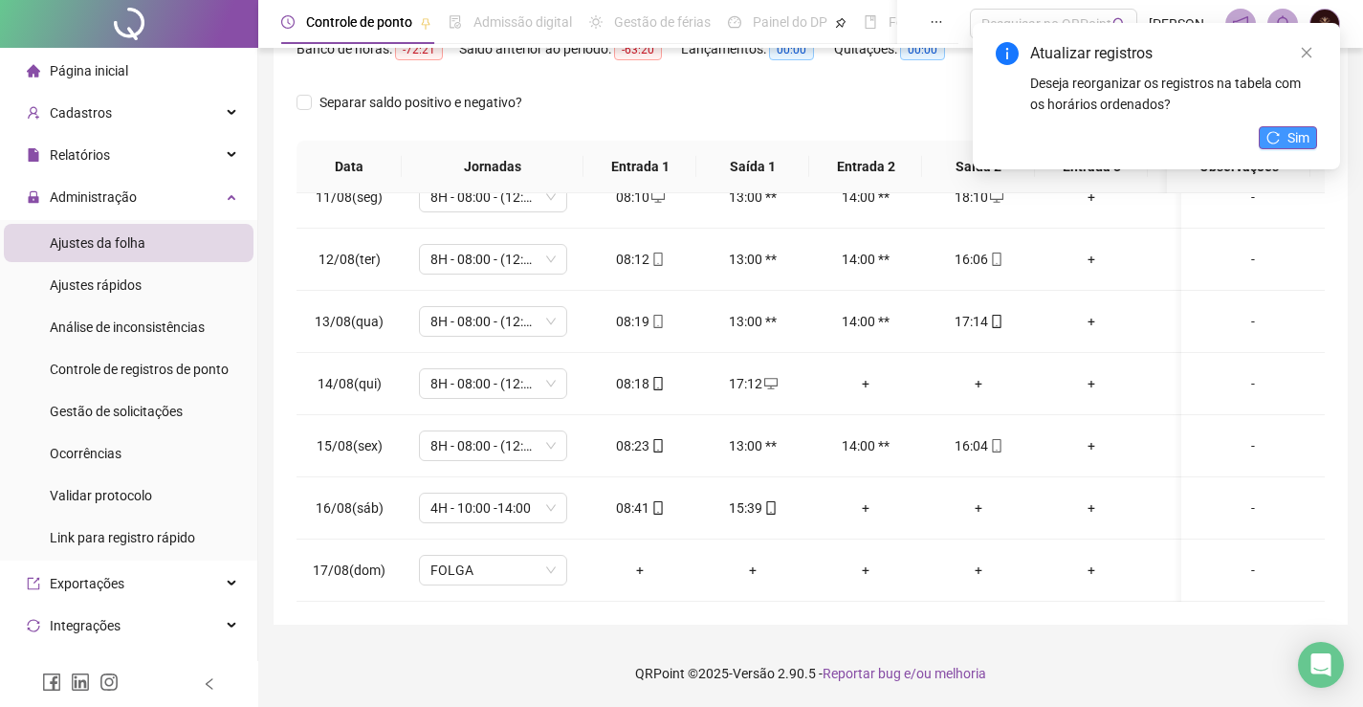
click at [1290, 141] on span "Sim" at bounding box center [1299, 137] width 22 height 21
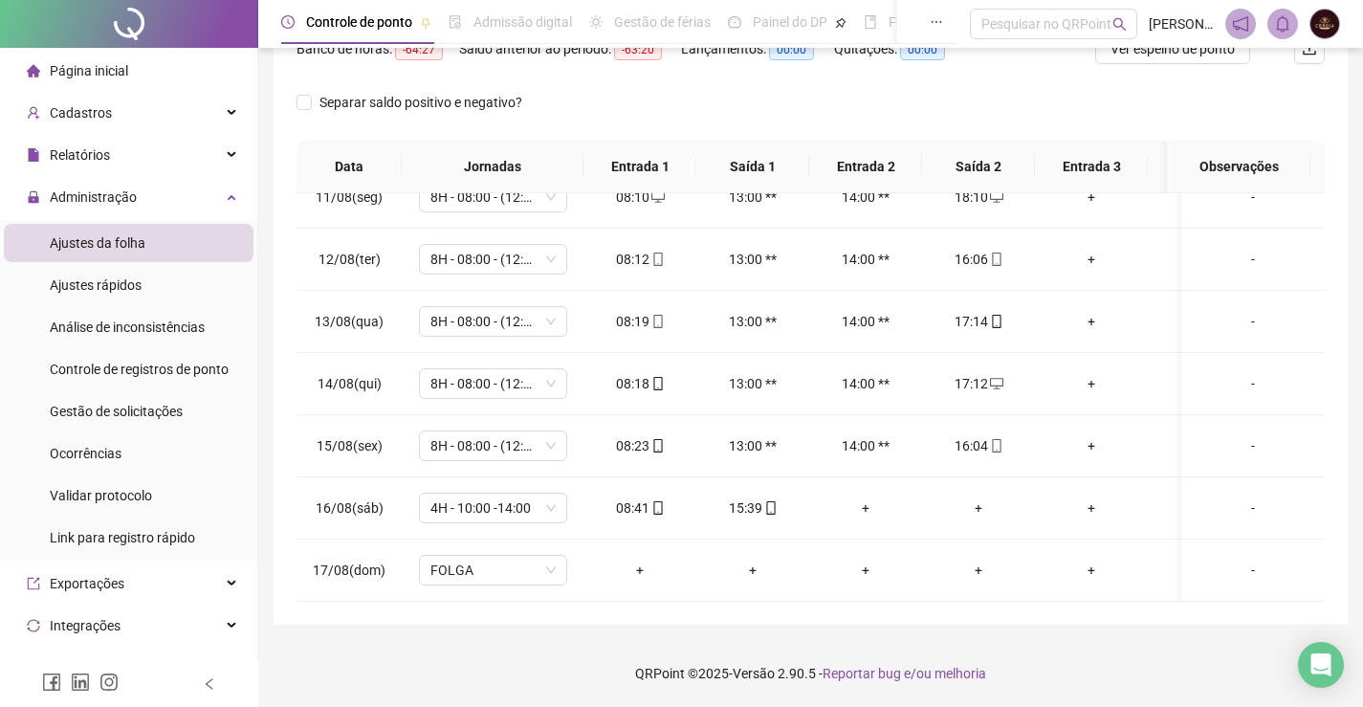
click at [113, 70] on span "Página inicial" at bounding box center [89, 70] width 78 height 15
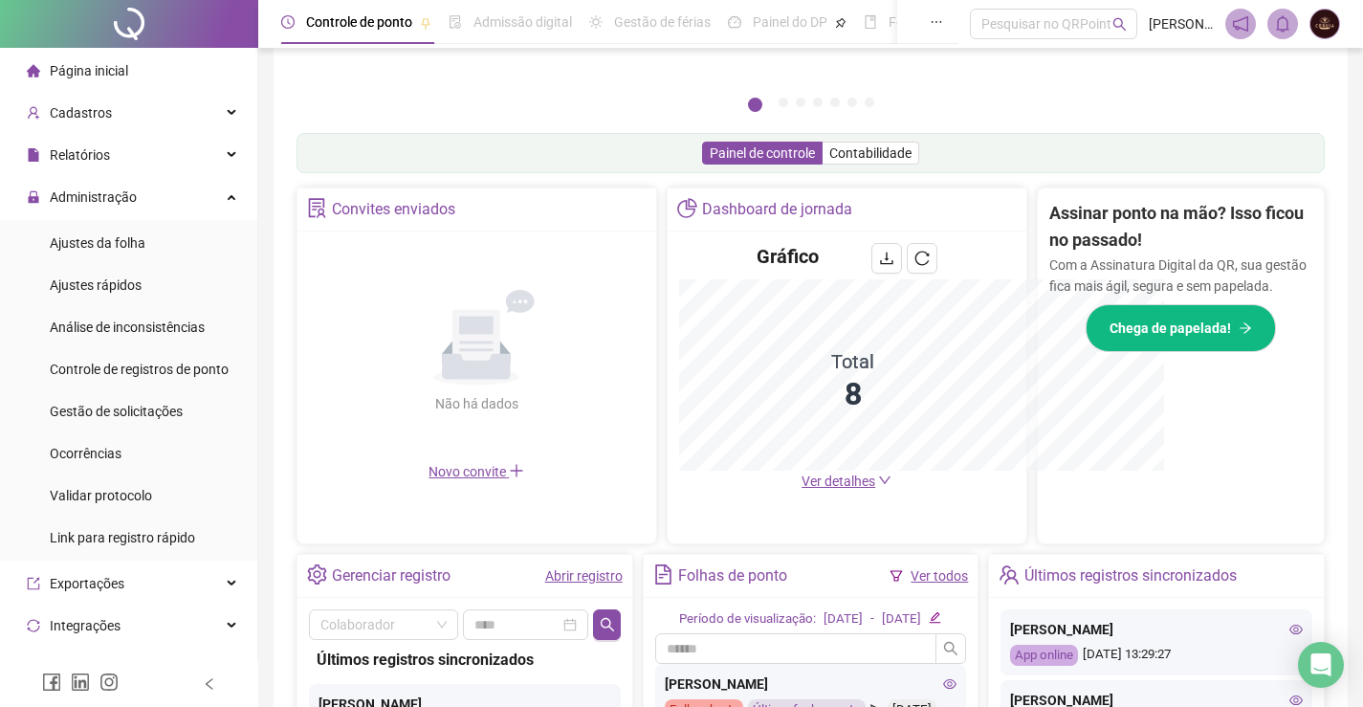
scroll to position [271, 0]
